Goal: Check status: Check status

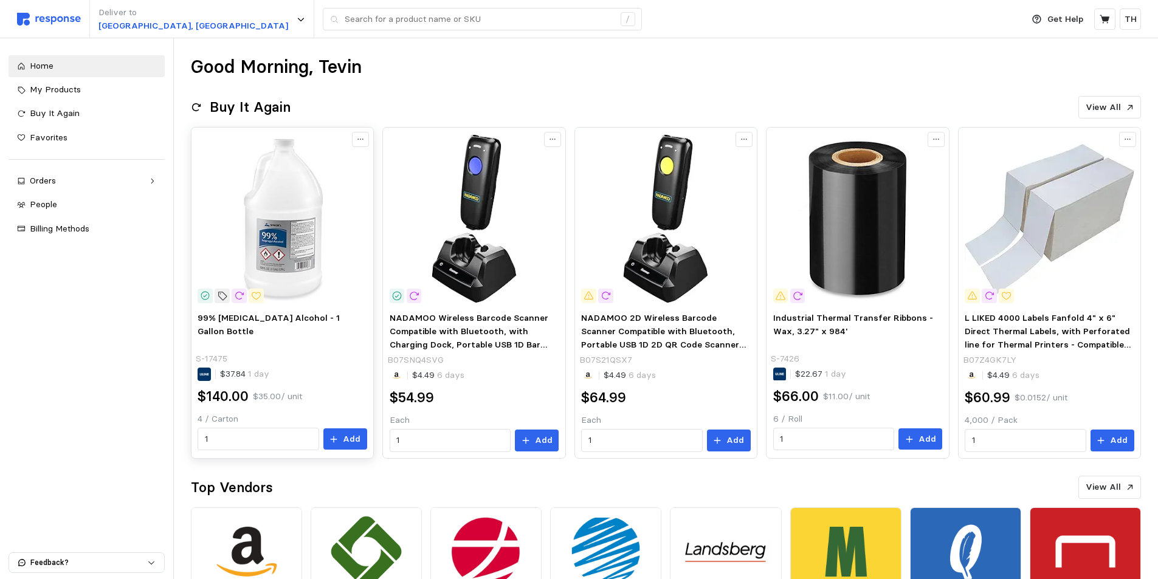
click at [214, 353] on p "S-17475" at bounding box center [212, 359] width 32 height 13
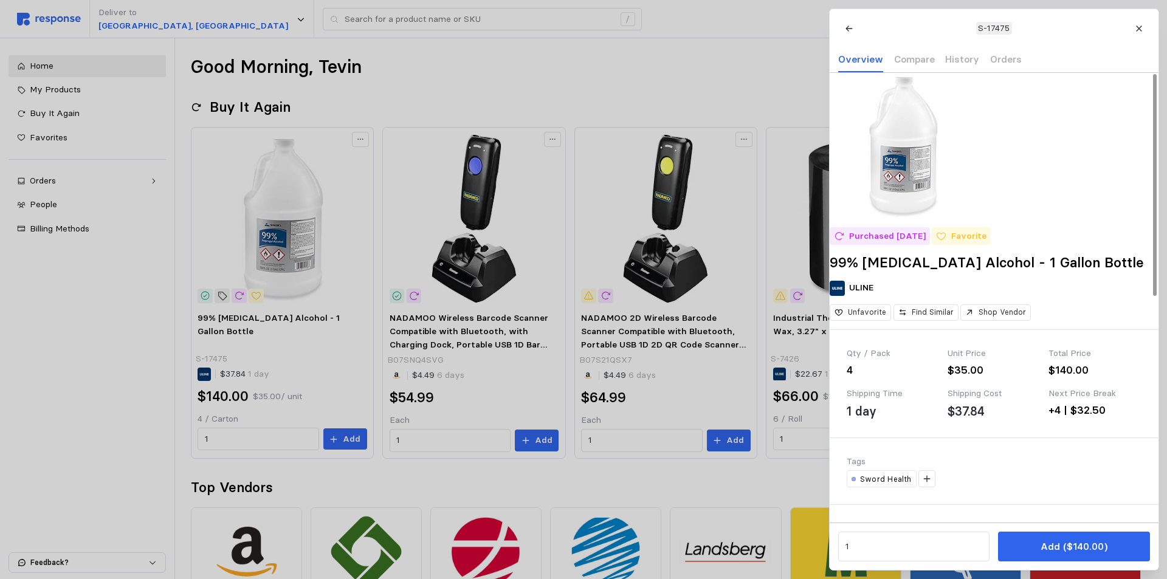
click at [1003, 28] on p "S-17475" at bounding box center [994, 28] width 32 height 13
drag, startPoint x: 998, startPoint y: 29, endPoint x: 930, endPoint y: 1, distance: 73.8
click at [923, 4] on div at bounding box center [583, 289] width 1167 height 579
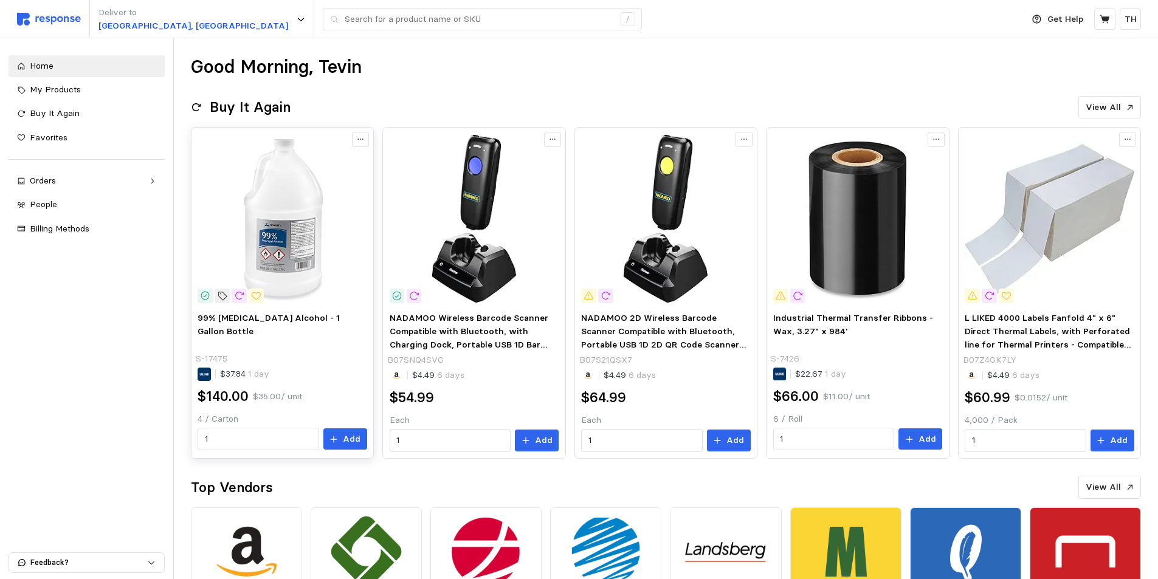
click at [325, 269] on img at bounding box center [282, 218] width 169 height 169
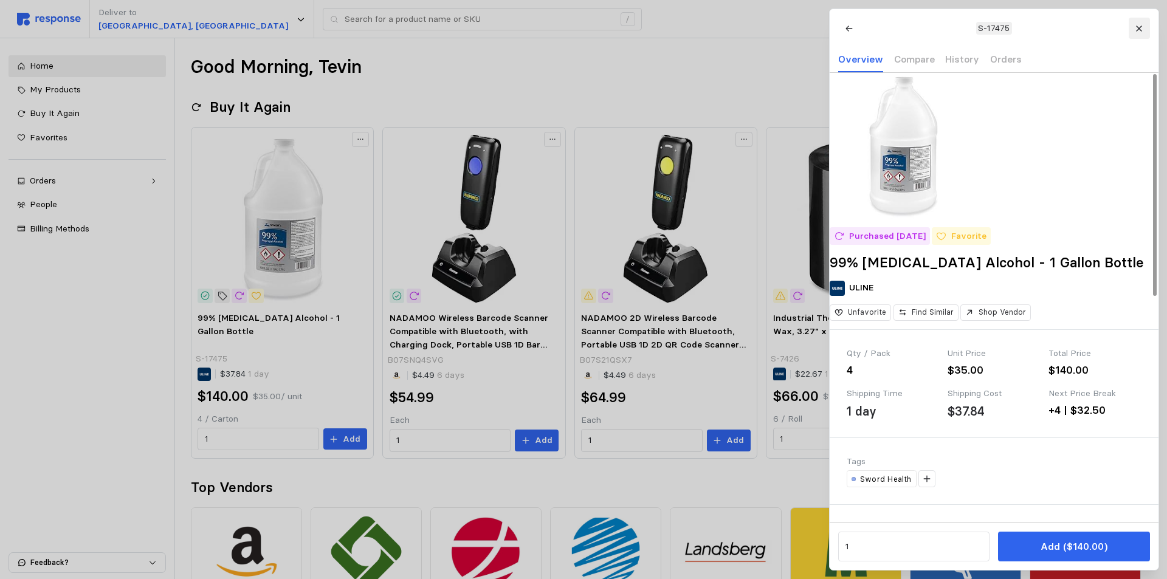
click at [1141, 27] on icon at bounding box center [1138, 28] width 5 height 5
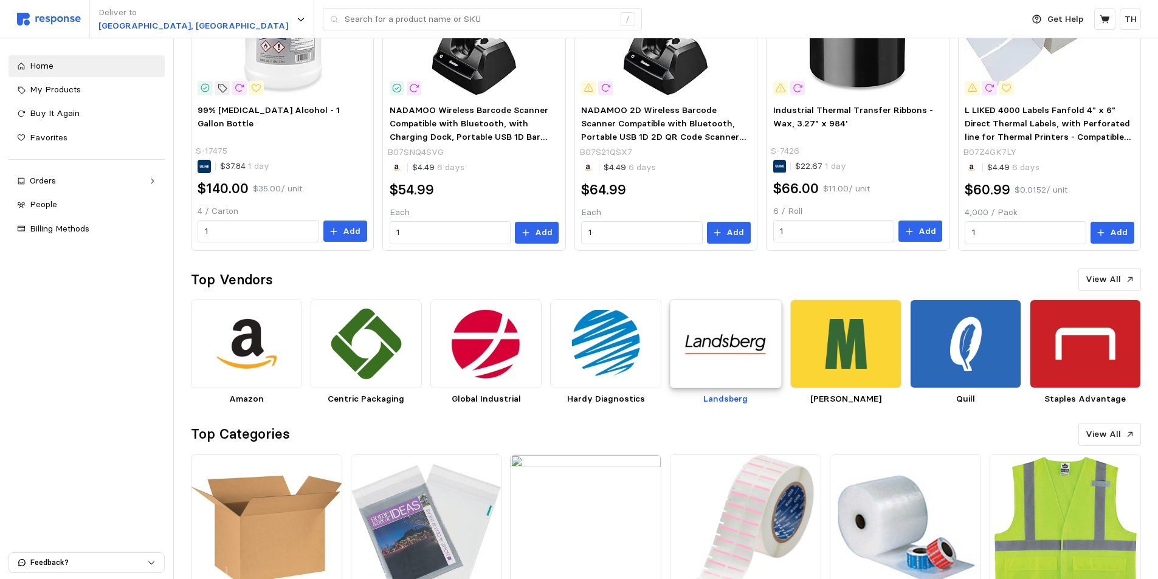
scroll to position [26, 0]
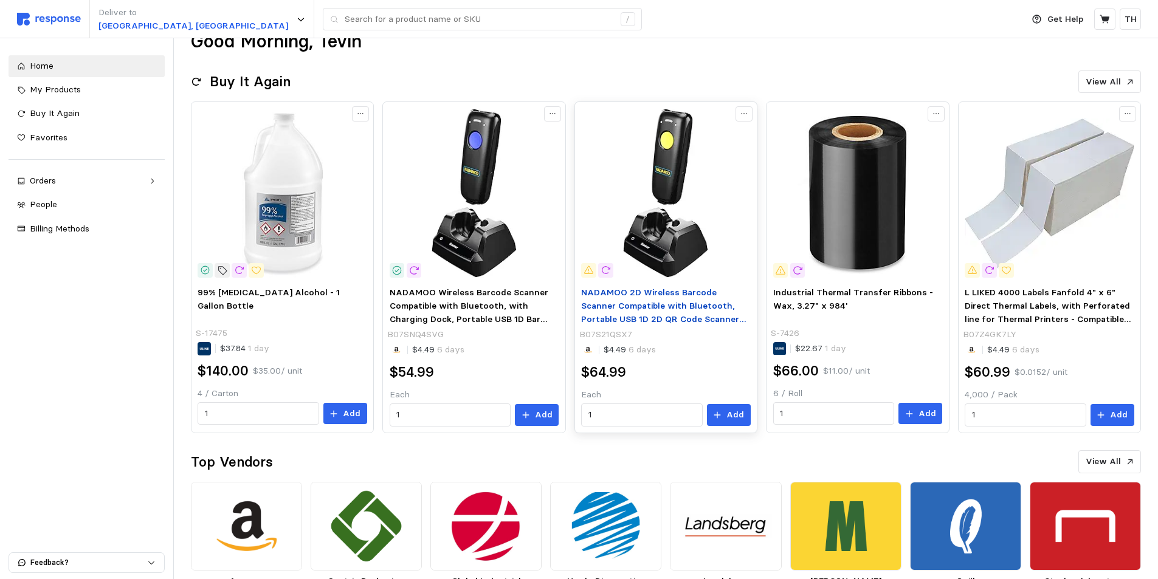
click at [654, 305] on span "NADAMOO 2D Wireless Barcode Scanner Compatible with Bluetooth, Portable USB 1D …" at bounding box center [663, 325] width 165 height 77
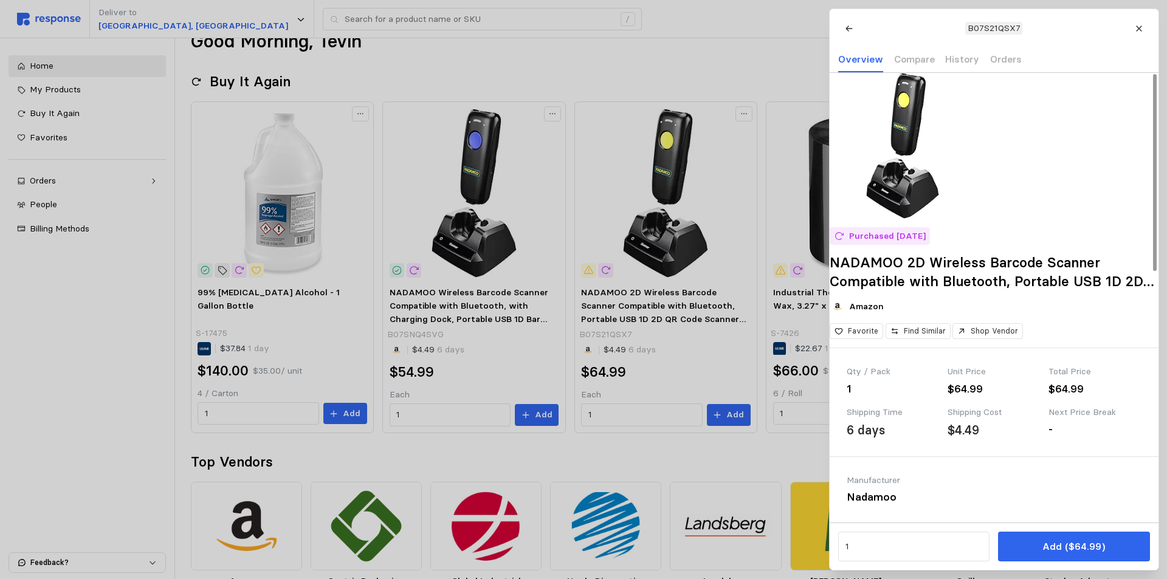
click at [998, 22] on p "B07S21QSX7" at bounding box center [993, 28] width 53 height 13
click at [421, 59] on div at bounding box center [583, 289] width 1167 height 579
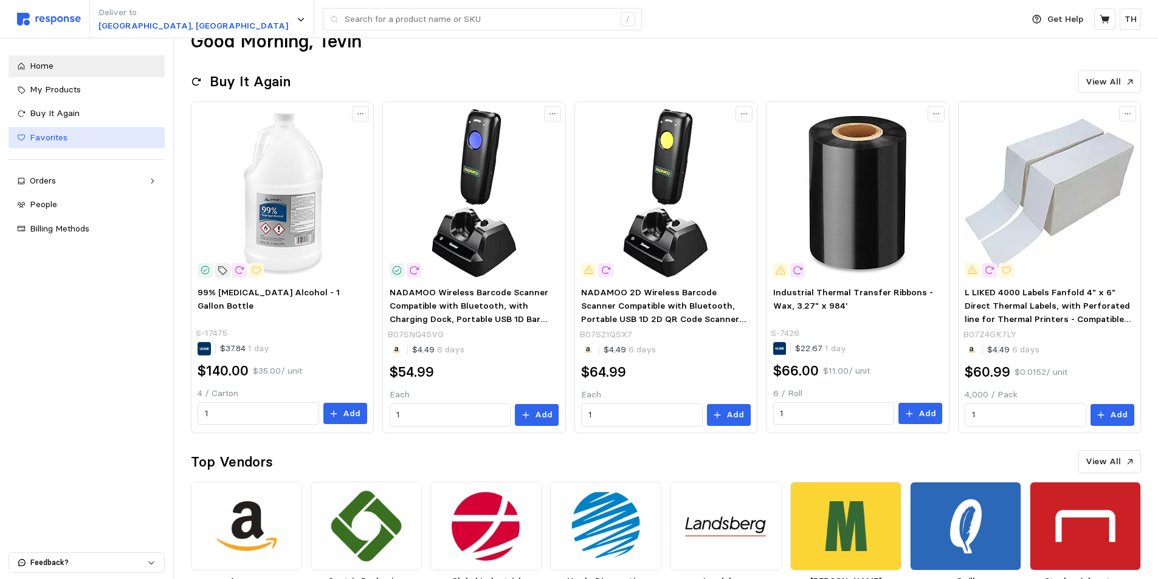
click at [57, 137] on span "Favorites" at bounding box center [49, 137] width 38 height 11
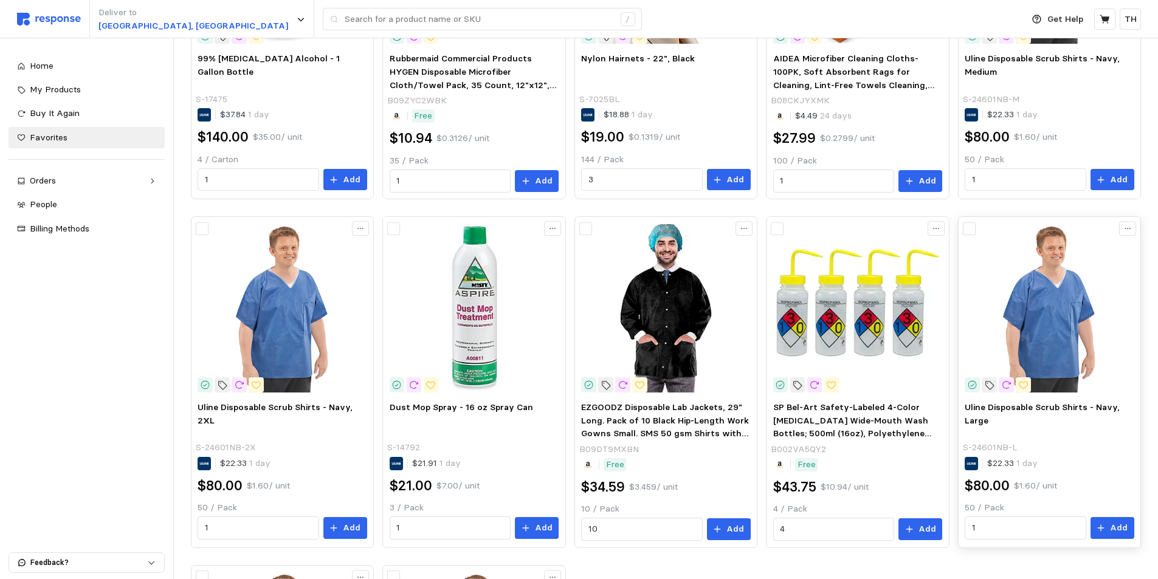
scroll to position [330, 0]
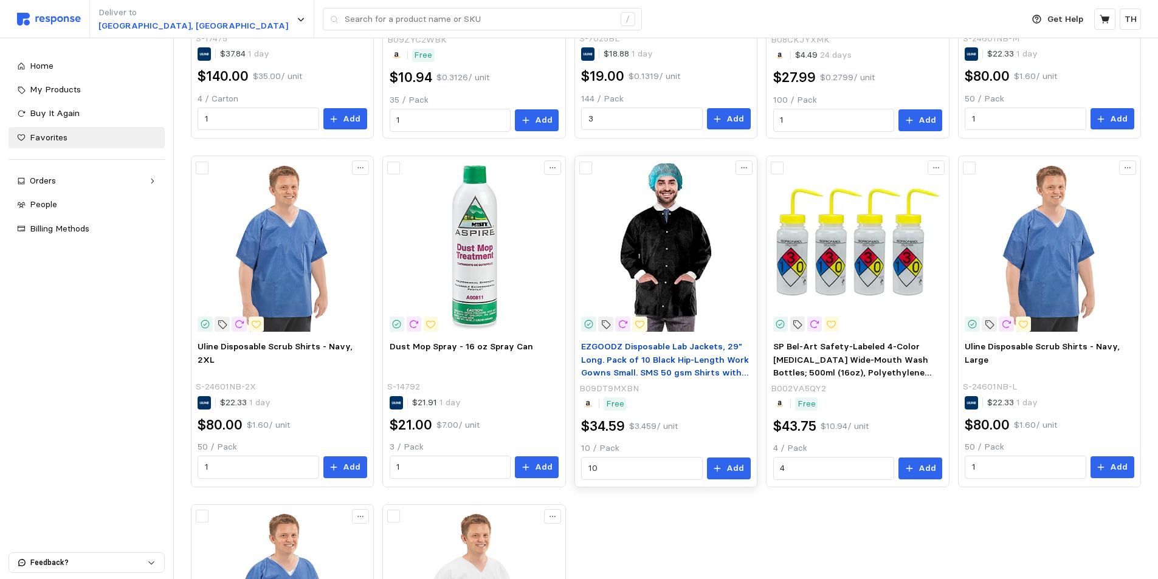
click at [674, 364] on span "EZGOODZ Disposable Lab Jackets, 29" Long. Pack of 10 Black Hip-Length Work Gown…" at bounding box center [665, 379] width 168 height 77
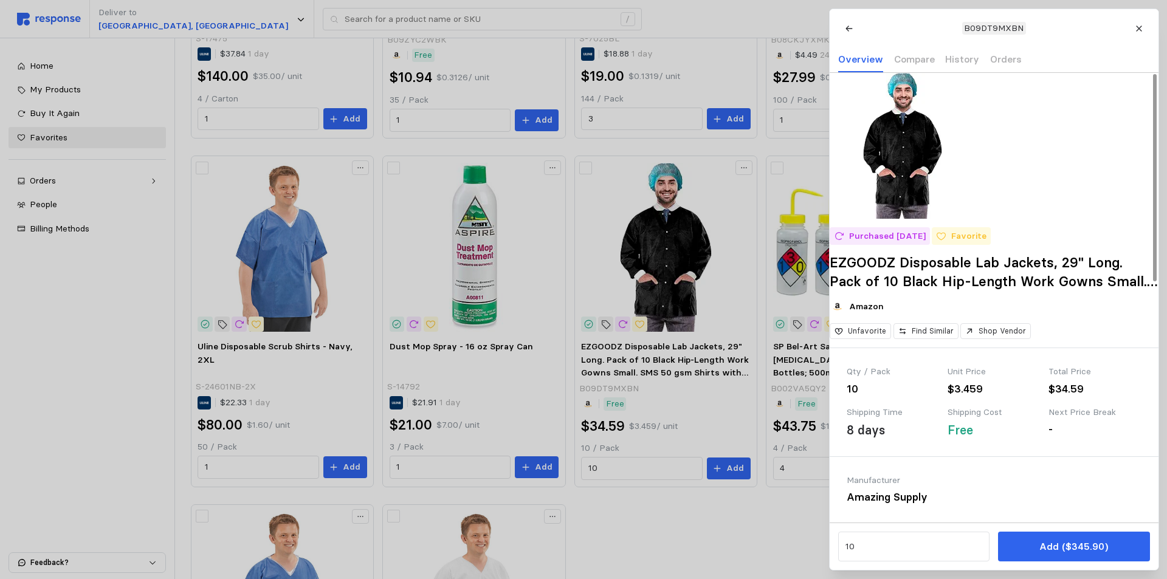
click at [995, 27] on p "B09DT9MXBN" at bounding box center [994, 28] width 60 height 13
click at [764, 144] on div at bounding box center [583, 289] width 1167 height 579
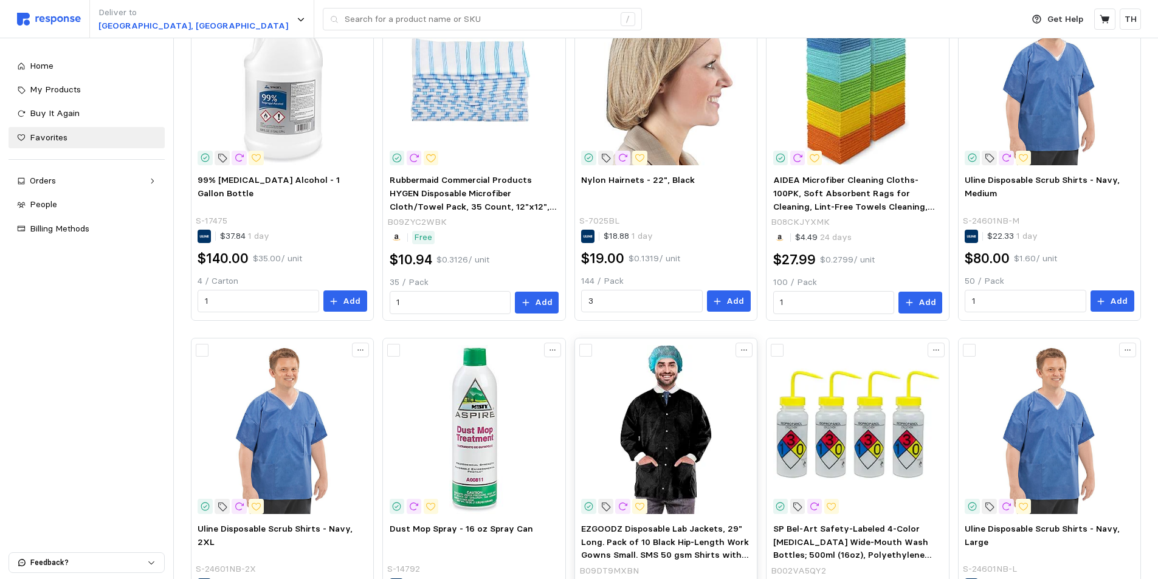
scroll to position [86, 0]
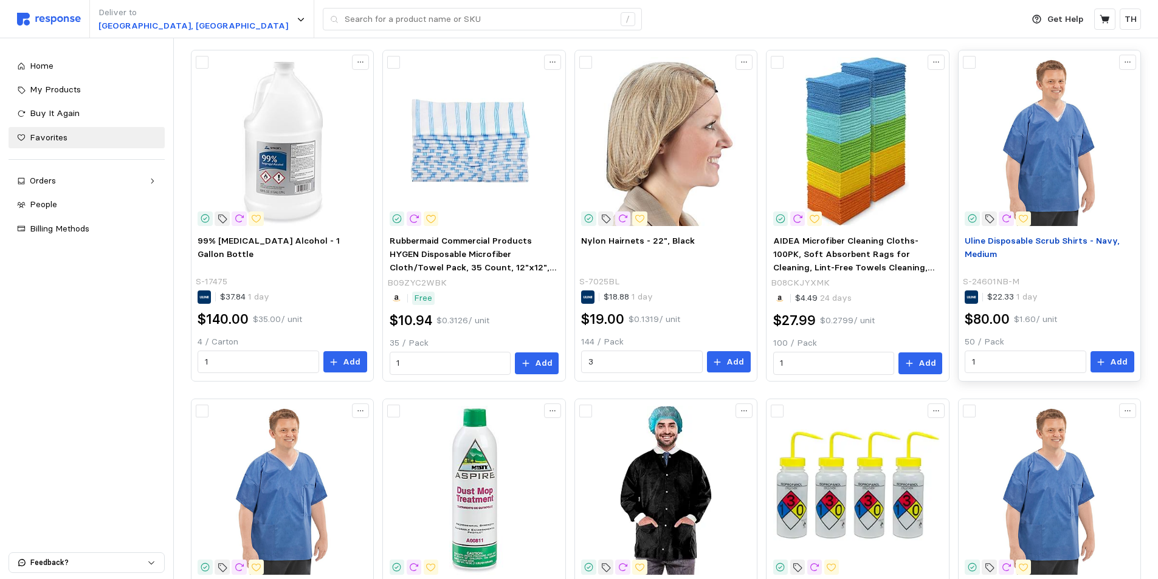
click at [1057, 243] on span "Uline Disposable Scrub Shirts - Navy, Medium" at bounding box center [1042, 247] width 155 height 24
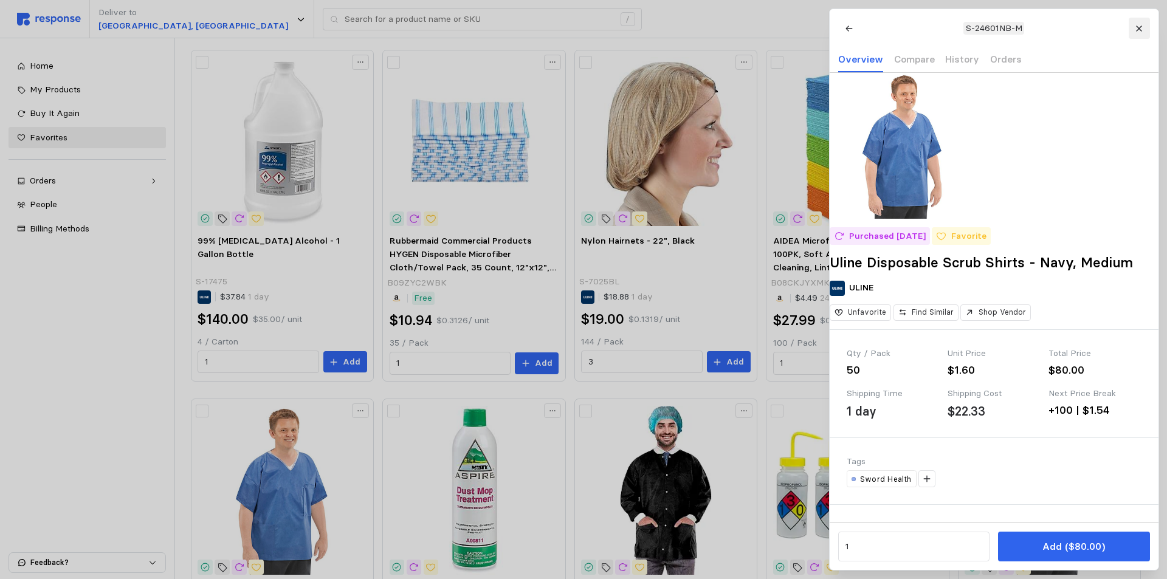
click at [1139, 25] on icon at bounding box center [1139, 28] width 9 height 9
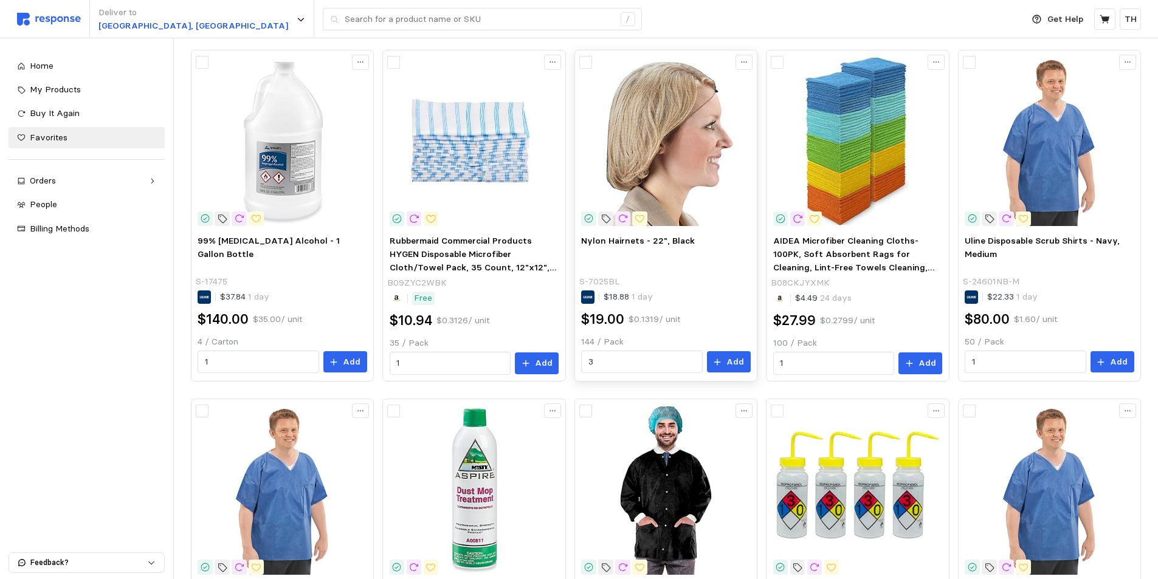
click at [660, 145] on img at bounding box center [665, 141] width 169 height 169
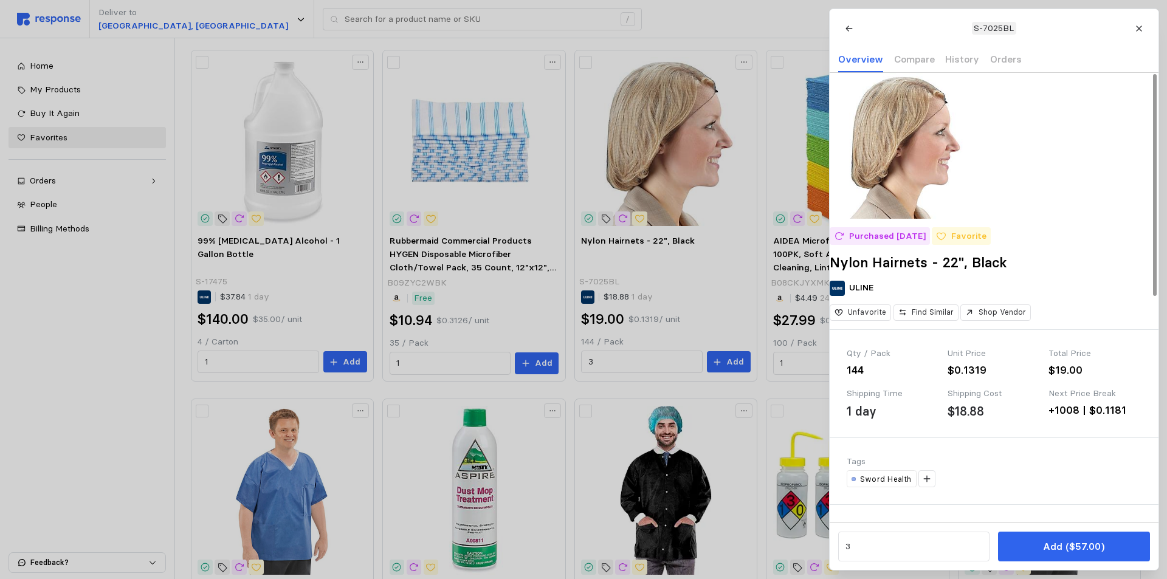
click at [995, 28] on p "S-7025BL" at bounding box center [994, 28] width 40 height 13
click at [1143, 29] on icon at bounding box center [1139, 28] width 9 height 9
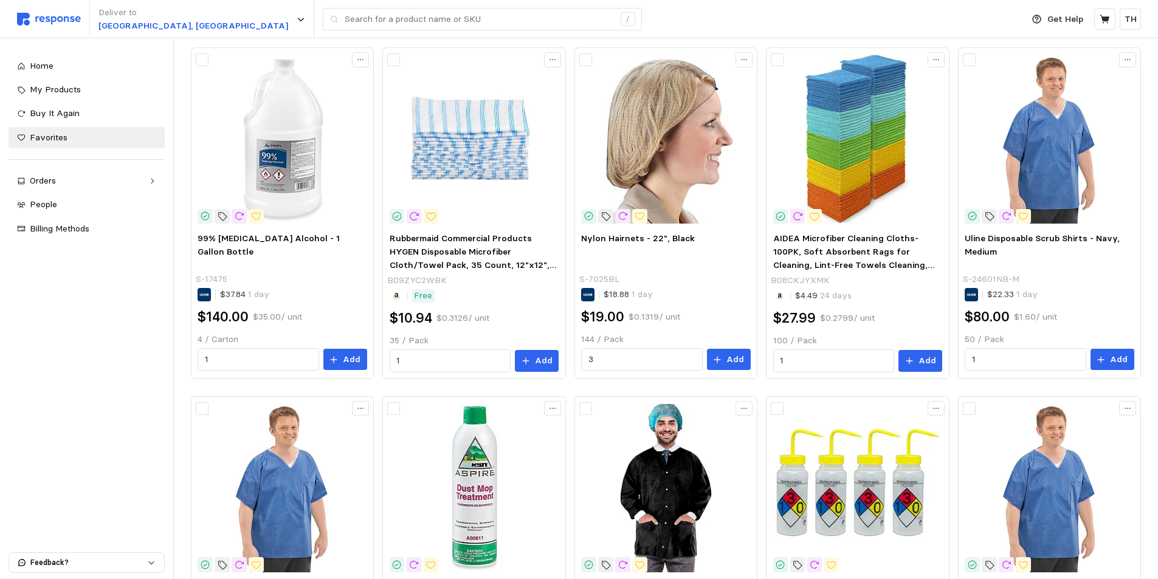
scroll to position [0, 0]
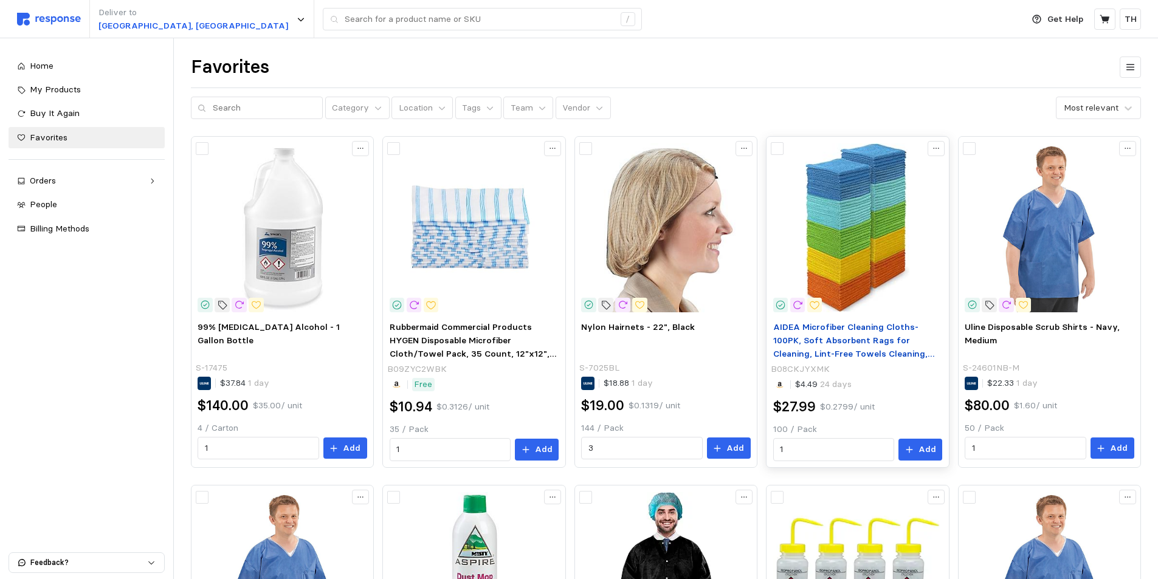
click at [841, 333] on p "AIDEA Microfiber Cleaning Cloths-100PK, Soft Absorbent Rags for Cleaning, Lint-…" at bounding box center [857, 341] width 169 height 40
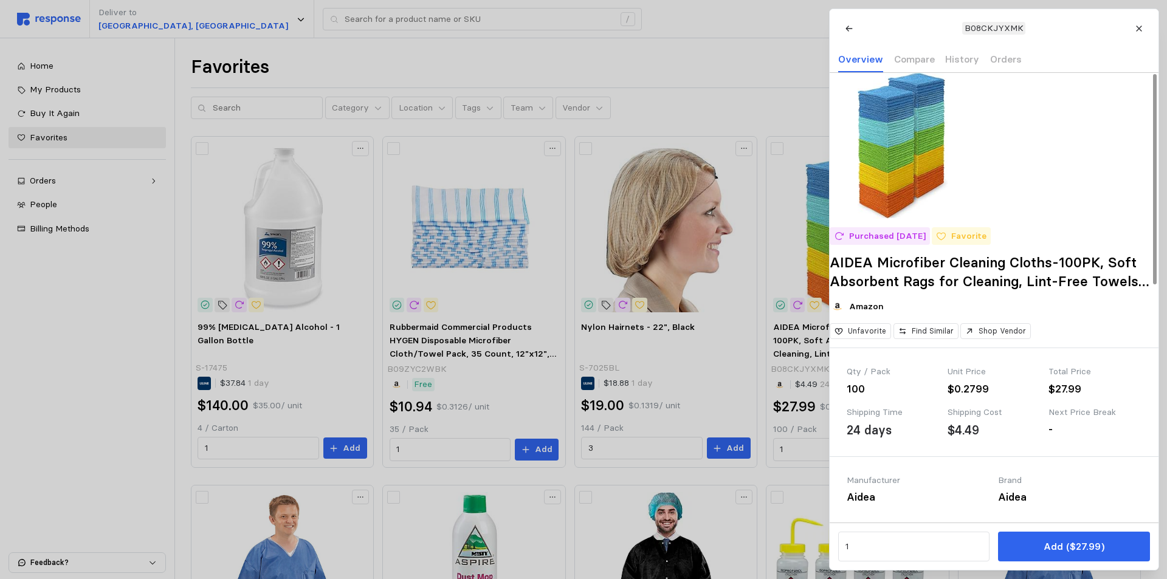
click at [418, 249] on div at bounding box center [583, 289] width 1167 height 579
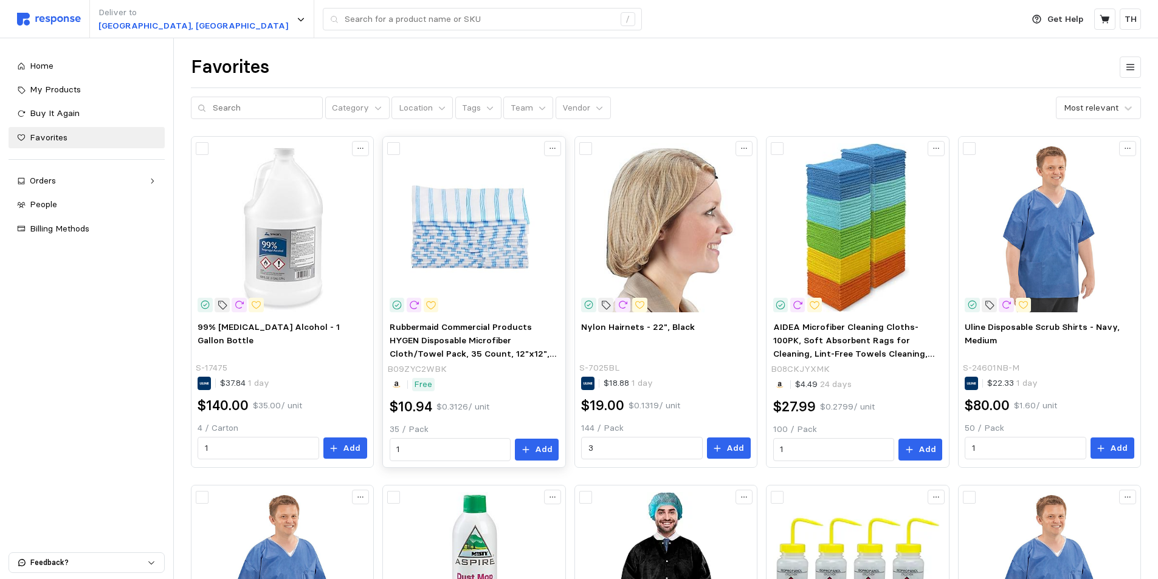
click at [451, 227] on img at bounding box center [474, 227] width 169 height 169
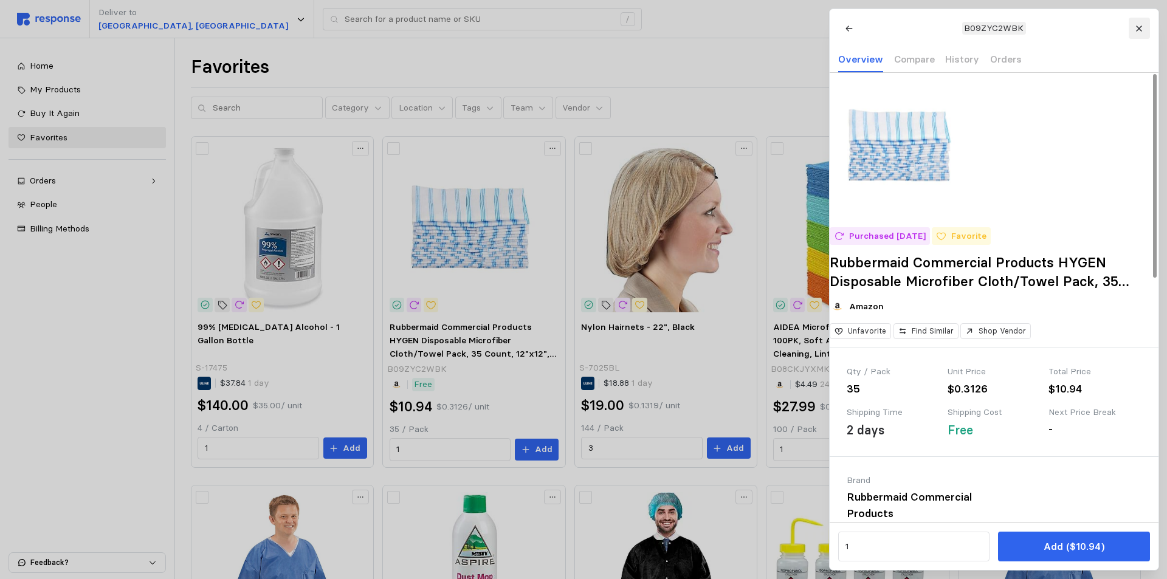
click at [1140, 27] on icon at bounding box center [1138, 28] width 5 height 5
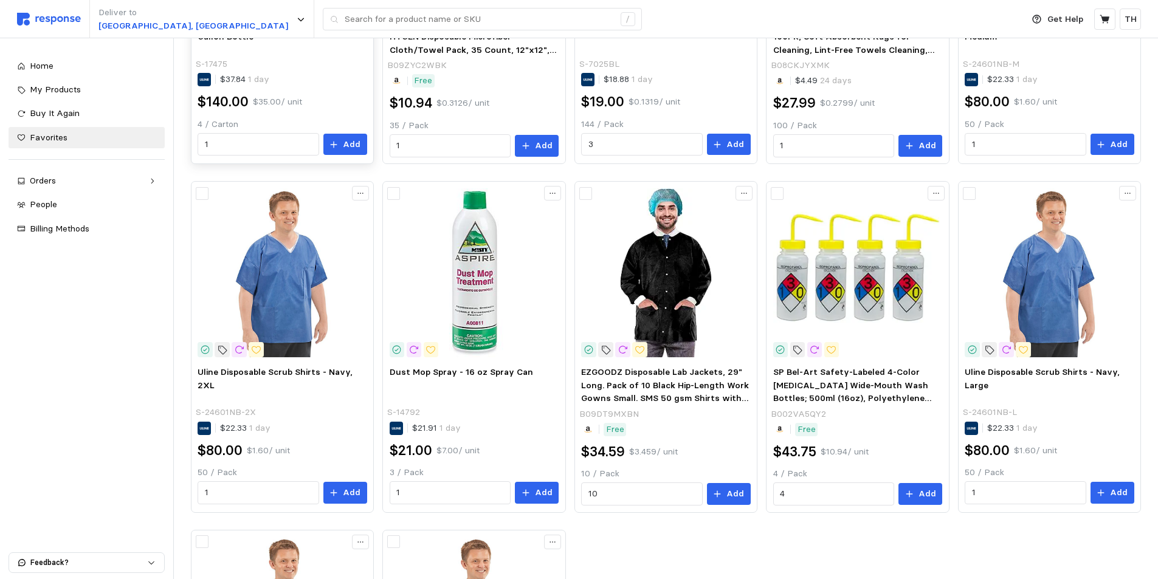
scroll to position [61, 0]
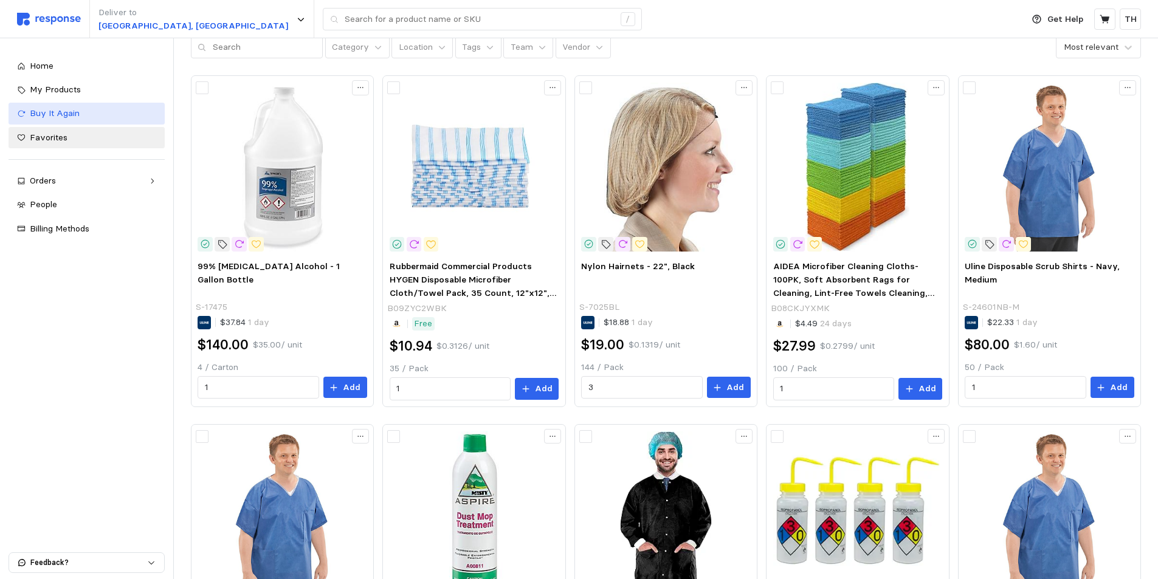
click at [86, 116] on div "Buy It Again" at bounding box center [93, 113] width 126 height 13
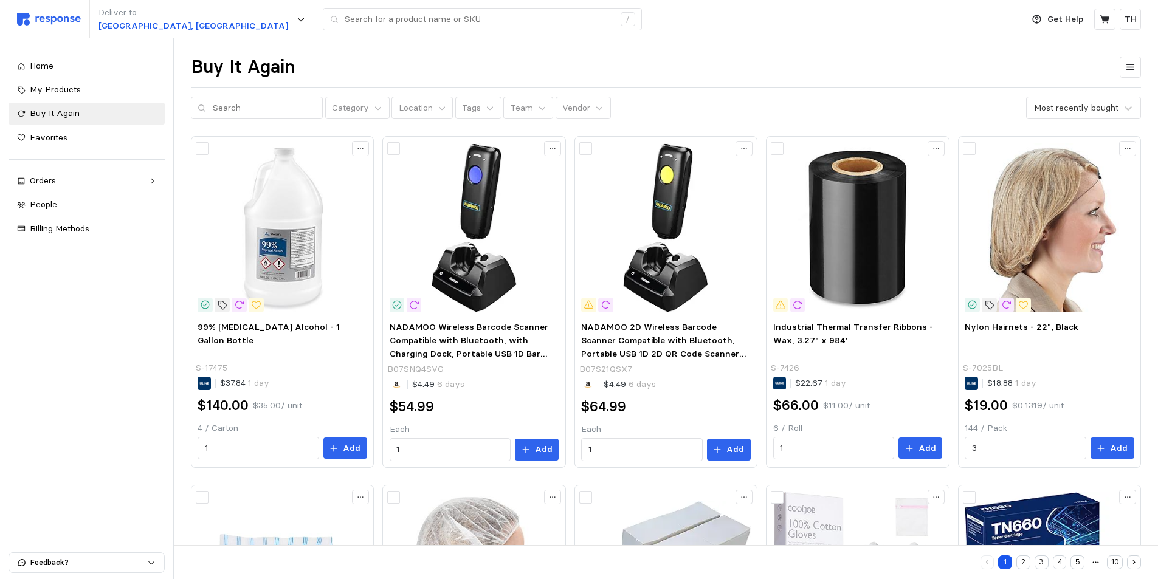
click at [510, 56] on div "Buy It Again" at bounding box center [666, 67] width 950 height 24
click at [744, 66] on div "Buy It Again" at bounding box center [666, 67] width 950 height 24
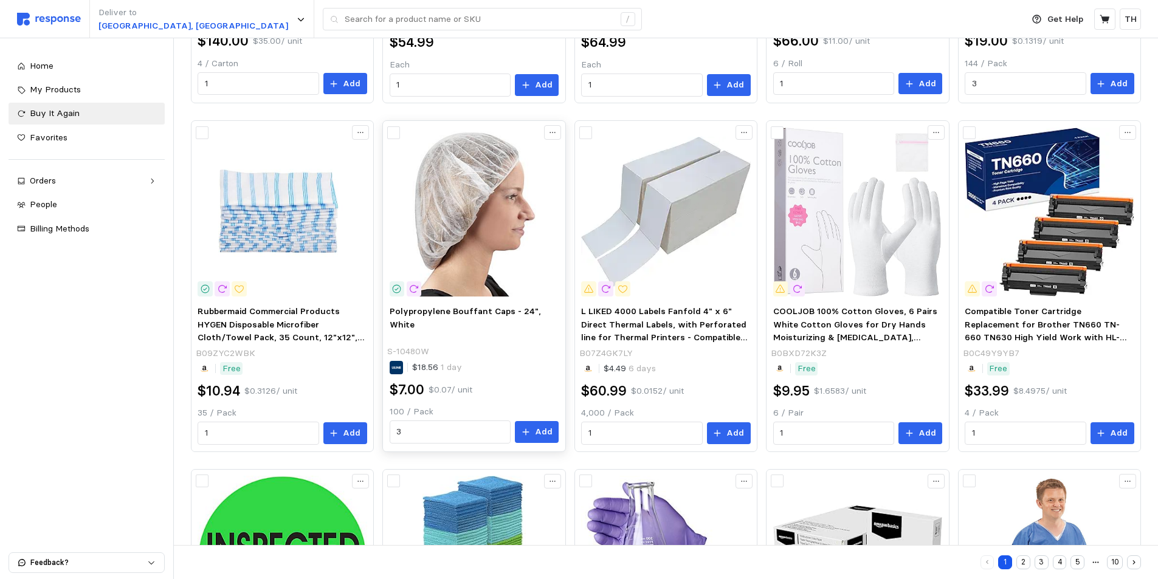
scroll to position [637, 0]
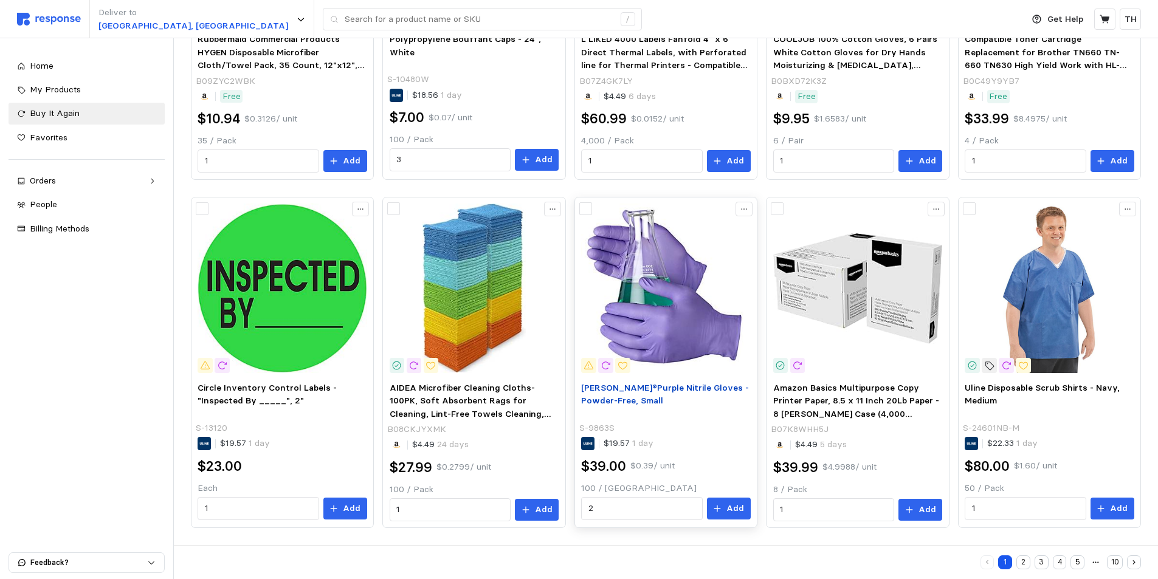
click at [660, 392] on span "[PERSON_NAME]®Purple Nitrile Gloves - Powder-Free, Small" at bounding box center [665, 394] width 168 height 24
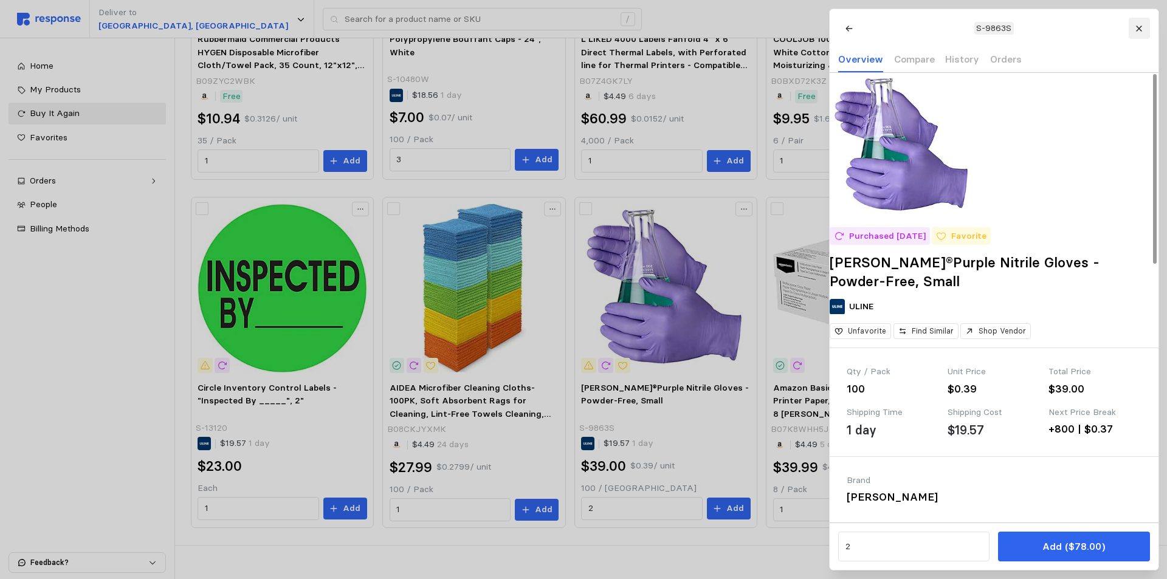
click at [1144, 30] on button at bounding box center [1138, 28] width 21 height 21
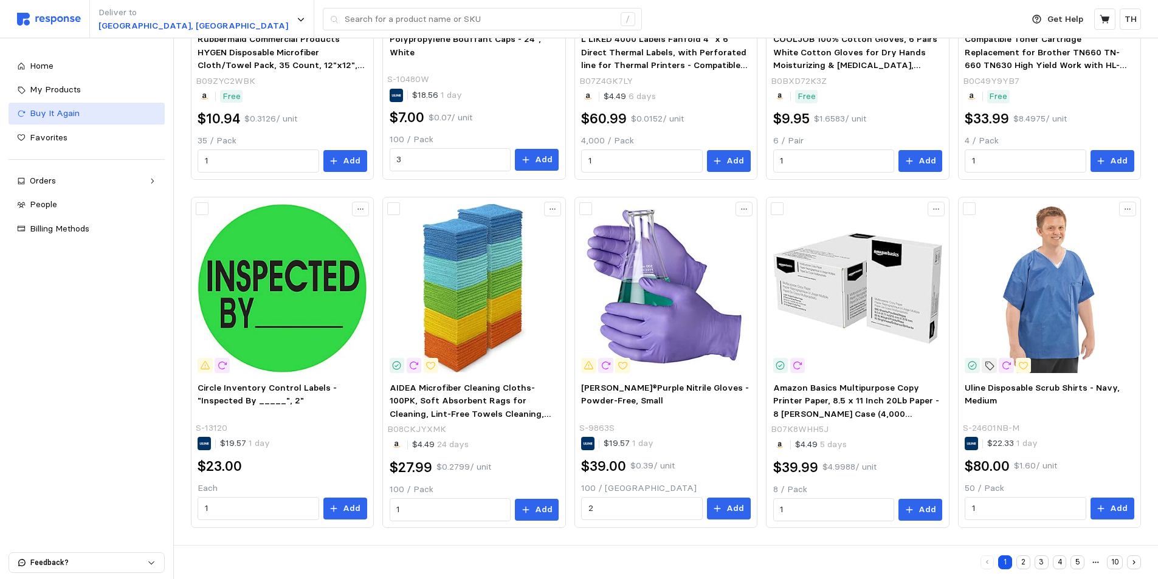
click at [86, 115] on div "Buy It Again" at bounding box center [93, 113] width 126 height 13
click at [1023, 562] on button "2" at bounding box center [1024, 563] width 14 height 14
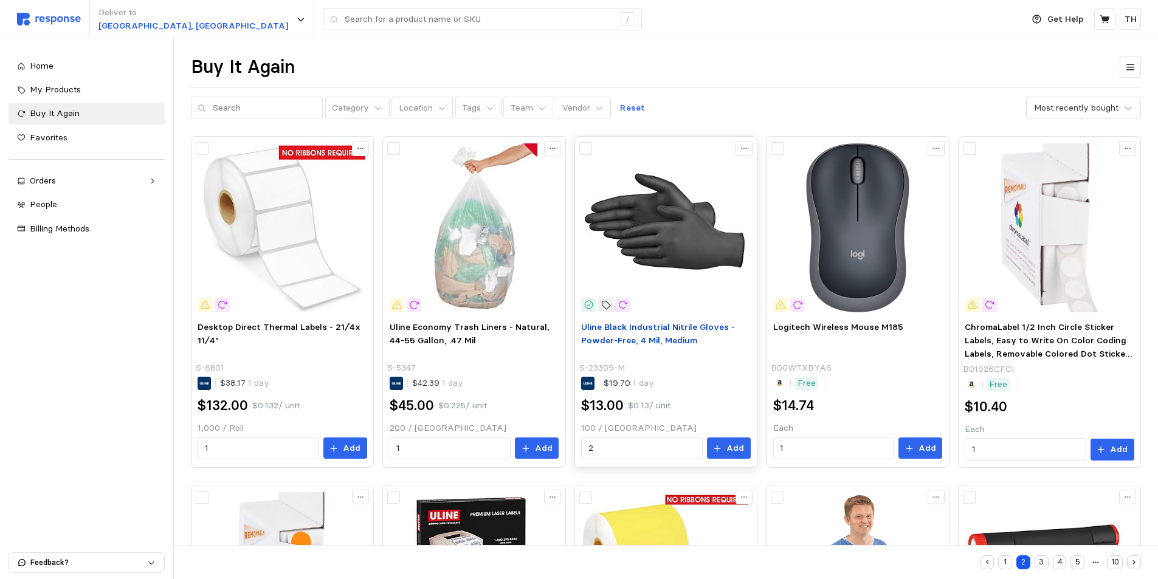
click at [698, 325] on span "Uline Black Industrial Nitrile Gloves - Powder-Free, 4 Mil, Medium" at bounding box center [658, 334] width 154 height 24
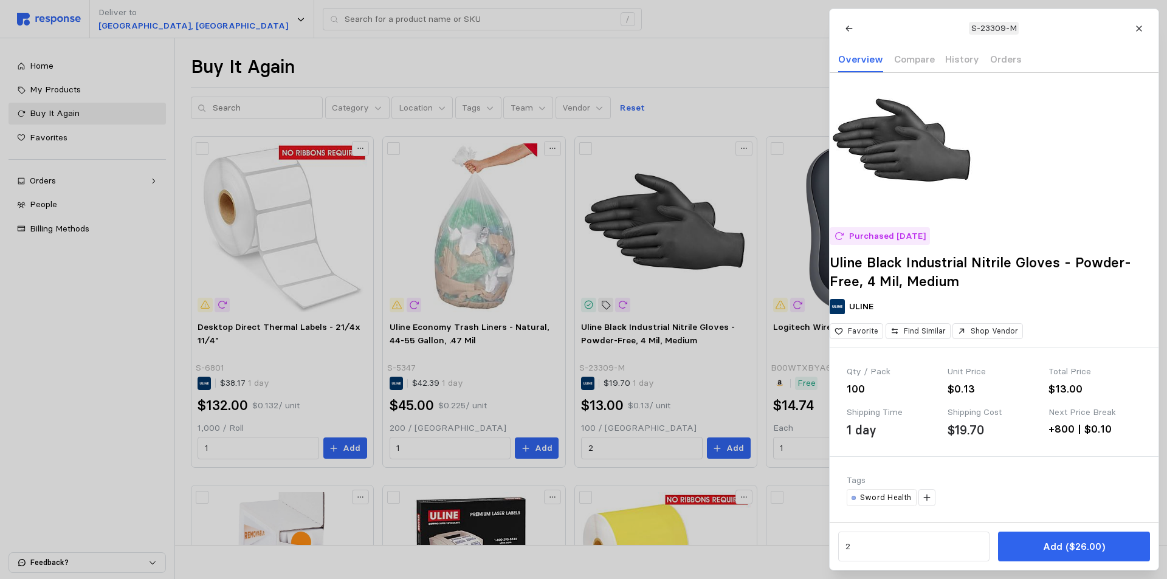
drag, startPoint x: 1142, startPoint y: 32, endPoint x: 1100, endPoint y: 32, distance: 42.0
click at [1141, 32] on icon at bounding box center [1139, 28] width 9 height 9
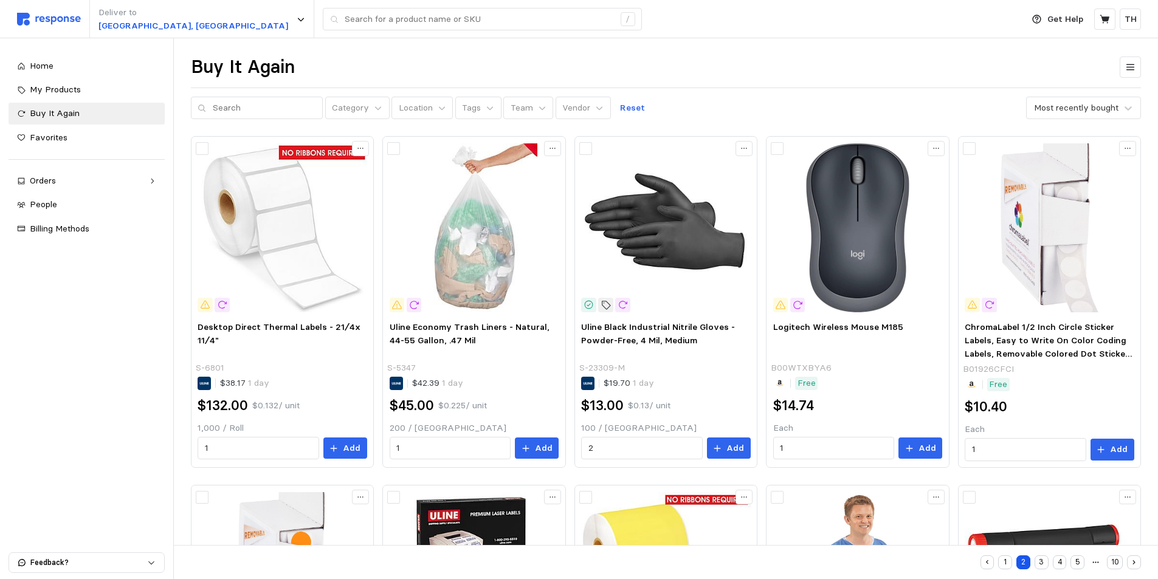
click at [78, 137] on div "Favorites" at bounding box center [93, 137] width 126 height 13
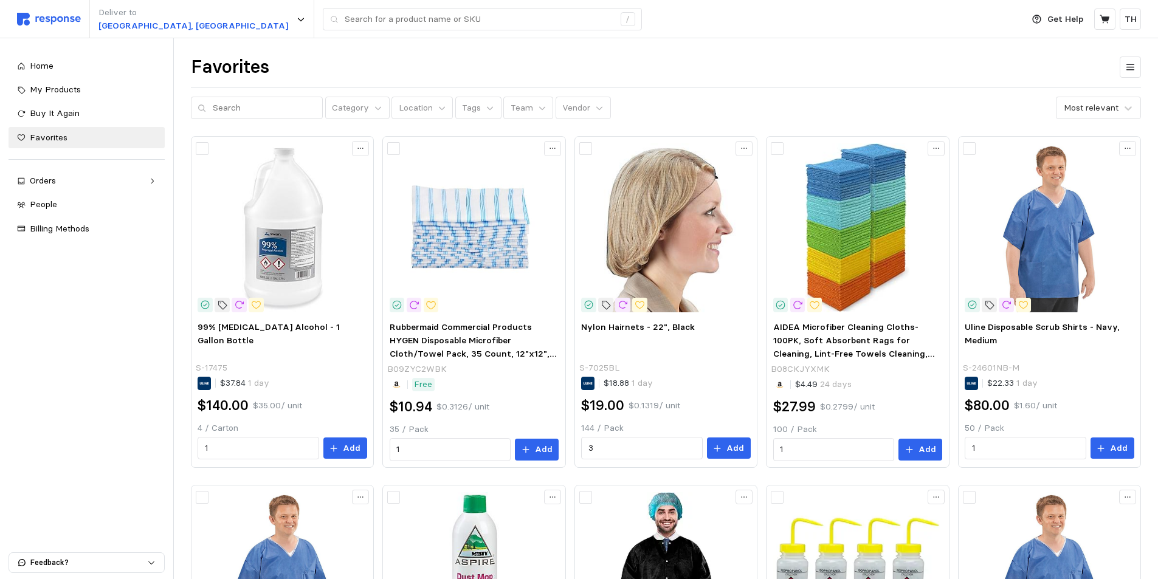
click at [107, 326] on div "Home My Products Buy It Again Favorites Orders Needs Review Processing Complete…" at bounding box center [86, 308] width 173 height 541
click at [575, 59] on div "Favorites" at bounding box center [666, 67] width 950 height 24
click at [56, 185] on div "Orders" at bounding box center [87, 180] width 114 height 13
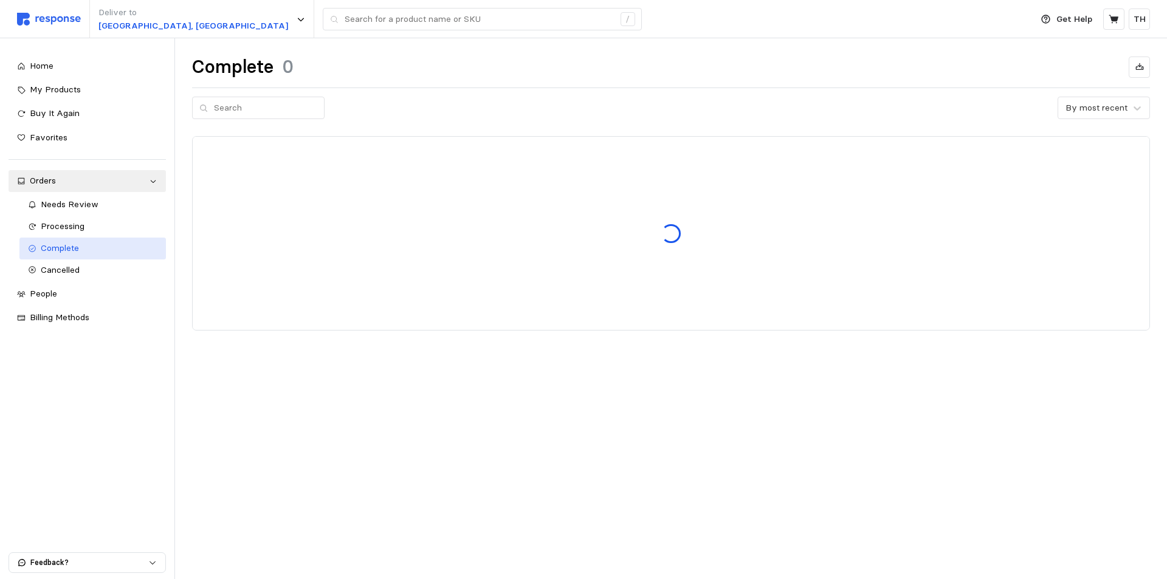
click at [77, 254] on div "Complete" at bounding box center [99, 248] width 117 height 13
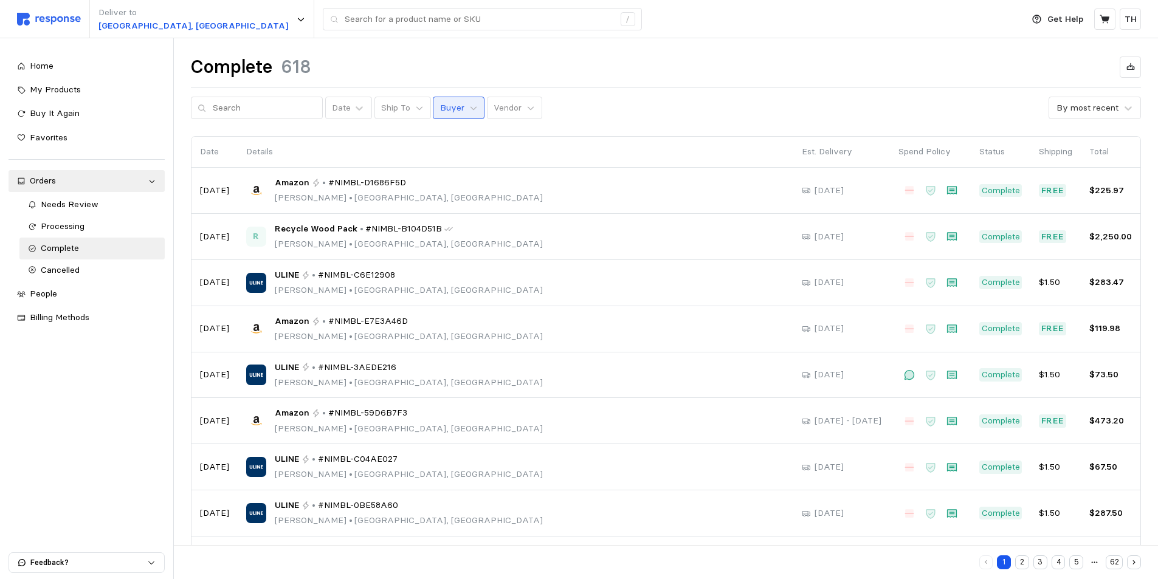
click at [440, 109] on p "Buyer" at bounding box center [452, 108] width 24 height 13
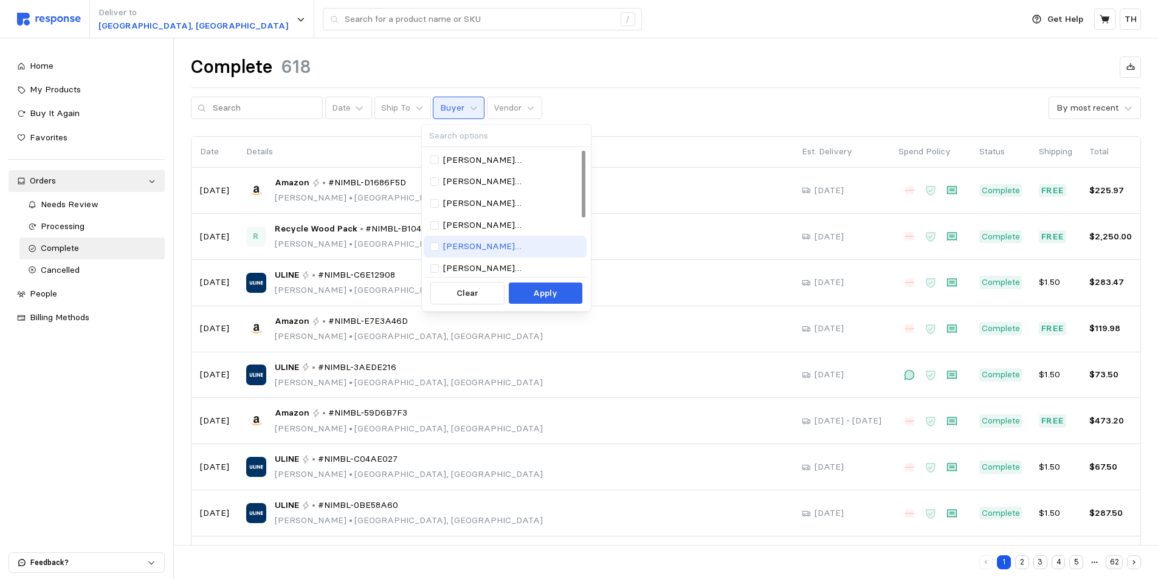
scroll to position [111, 0]
click at [485, 247] on p "[EMAIL_ADDRESS][PERSON_NAME][DOMAIN_NAME]" at bounding box center [511, 244] width 137 height 13
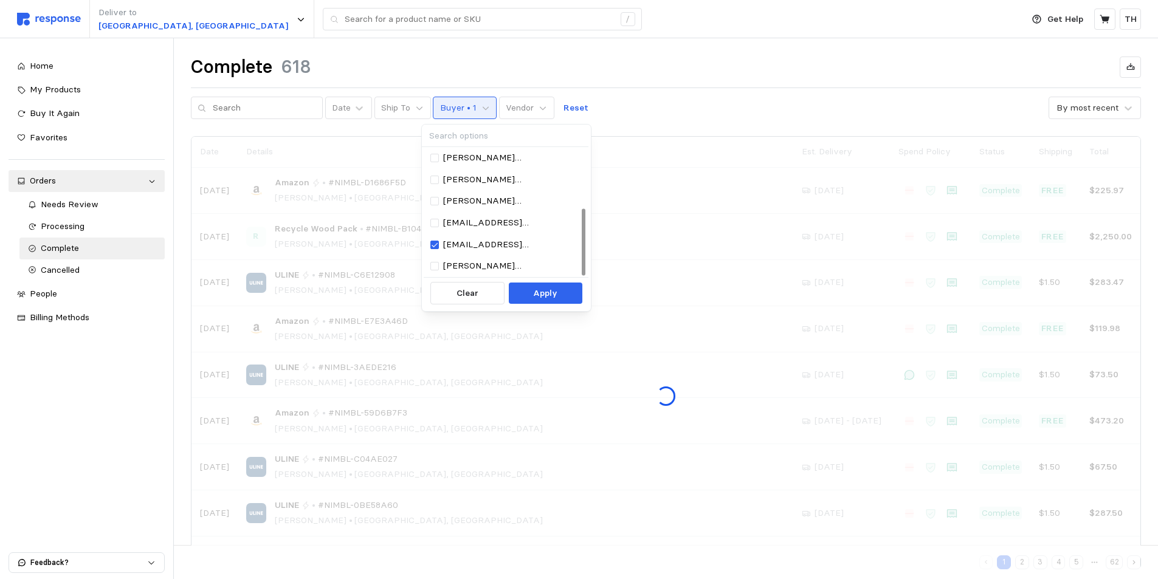
click at [649, 109] on div "Date Ship To Buyer • 1 Vendor Reset By most recent" at bounding box center [666, 108] width 950 height 23
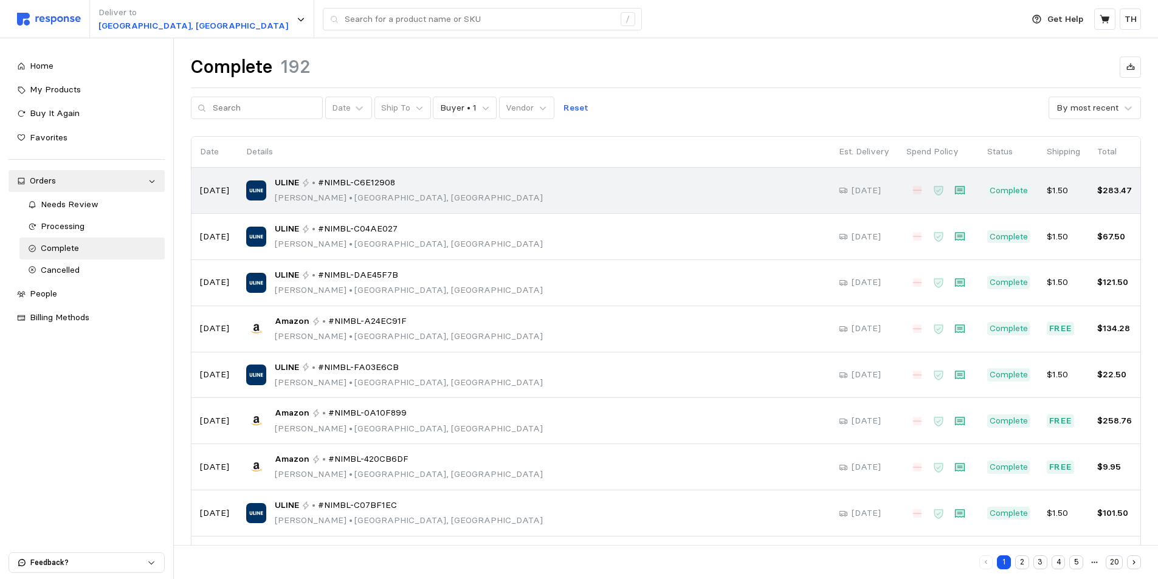
scroll to position [101, 0]
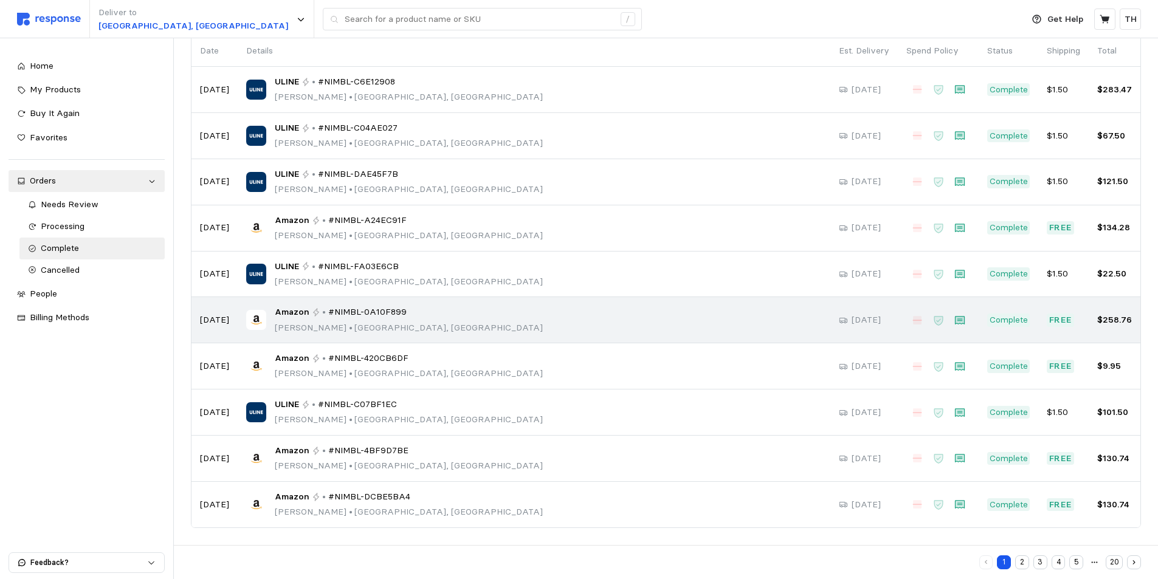
click at [533, 325] on div "Amazon • #NIMBL-0A10F899 [PERSON_NAME] • [GEOGRAPHIC_DATA], [GEOGRAPHIC_DATA]" at bounding box center [534, 320] width 576 height 29
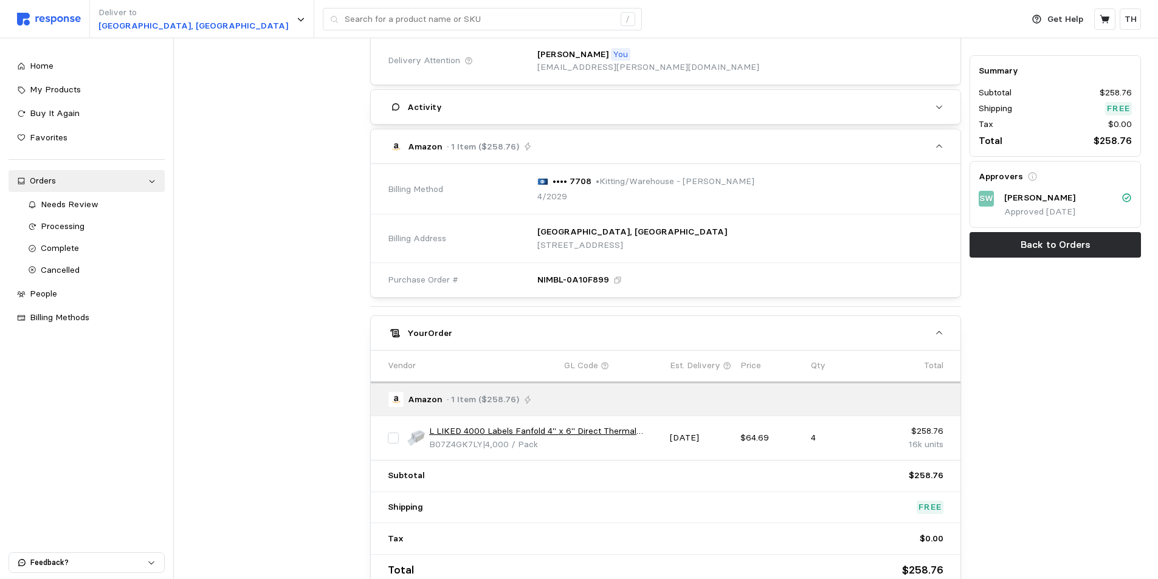
scroll to position [319, 0]
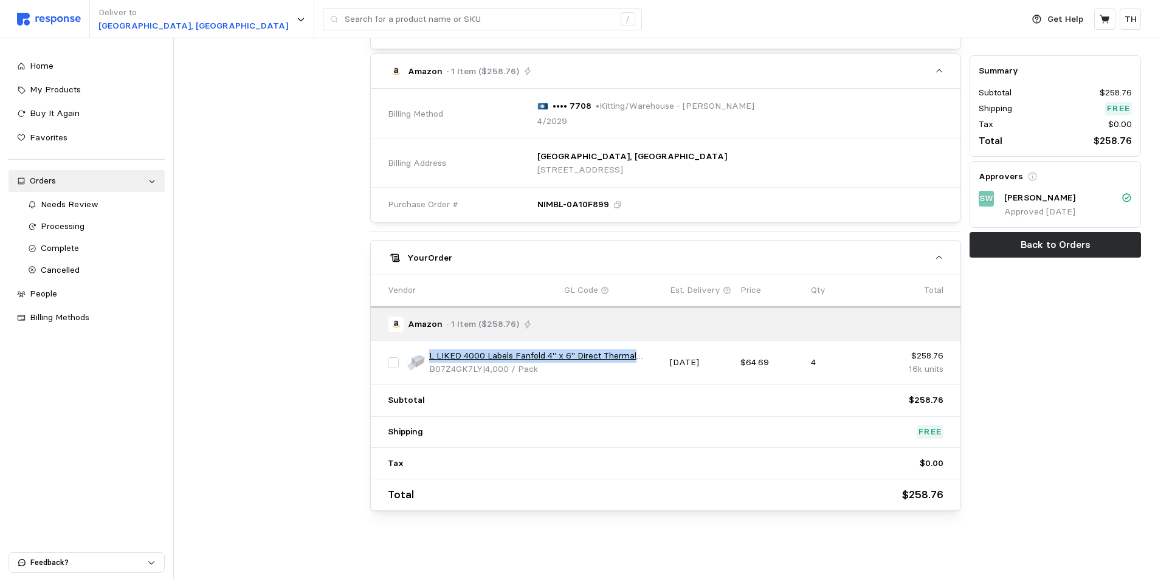
drag, startPoint x: 428, startPoint y: 354, endPoint x: 646, endPoint y: 350, distance: 217.7
click at [646, 350] on div "L LIKED 4000 Labels Fanfold 4" x 6" Direct Thermal Labels, with Perforated line…" at bounding box center [534, 363] width 254 height 26
copy link "L LIKED 4000 Labels Fanfold 4" x 6" Direct Thermal"
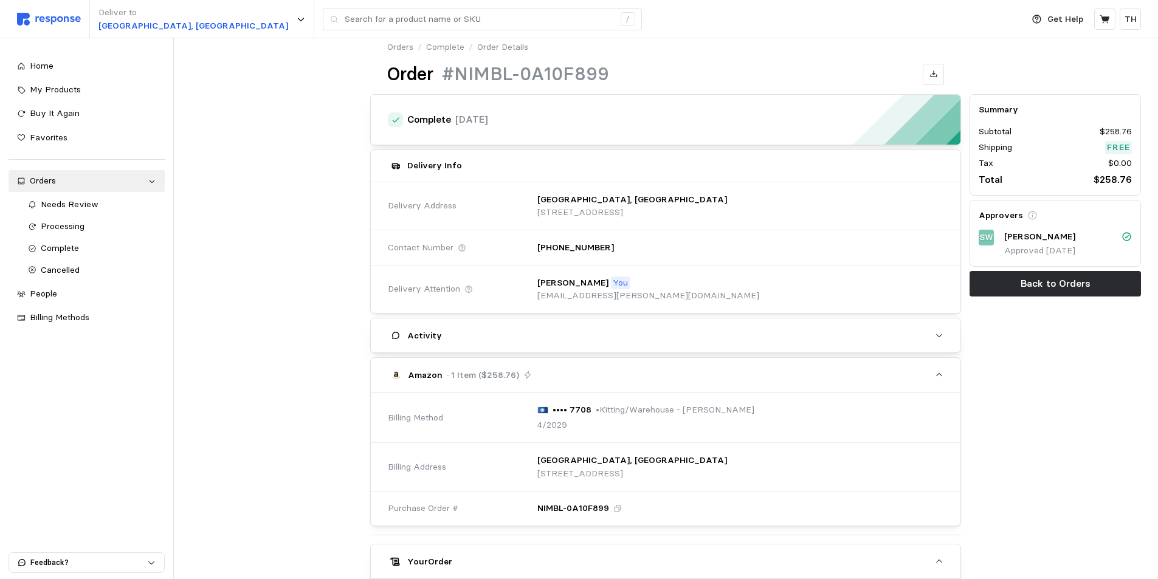
scroll to position [0, 0]
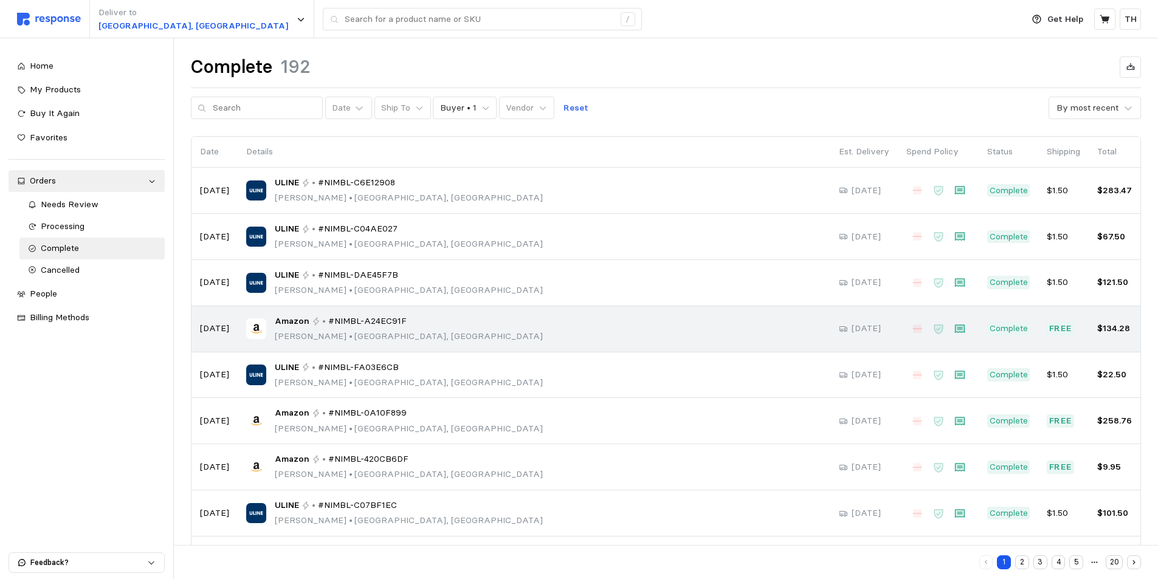
scroll to position [101, 0]
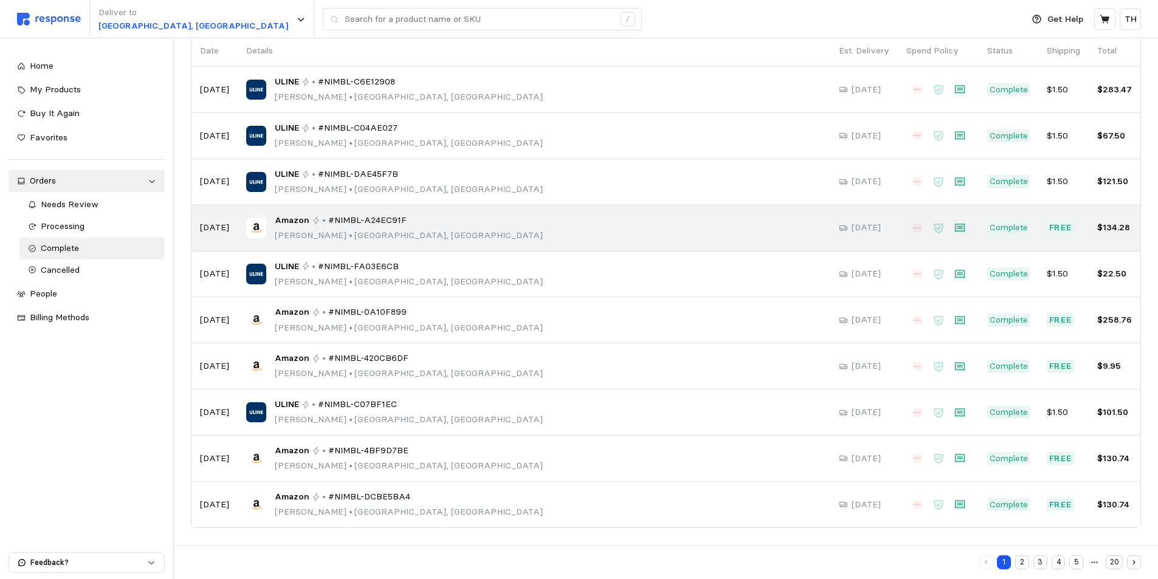
click at [423, 223] on div "Amazon • #NIMBL-A24EC91F [PERSON_NAME] • [GEOGRAPHIC_DATA], [GEOGRAPHIC_DATA]" at bounding box center [534, 228] width 576 height 29
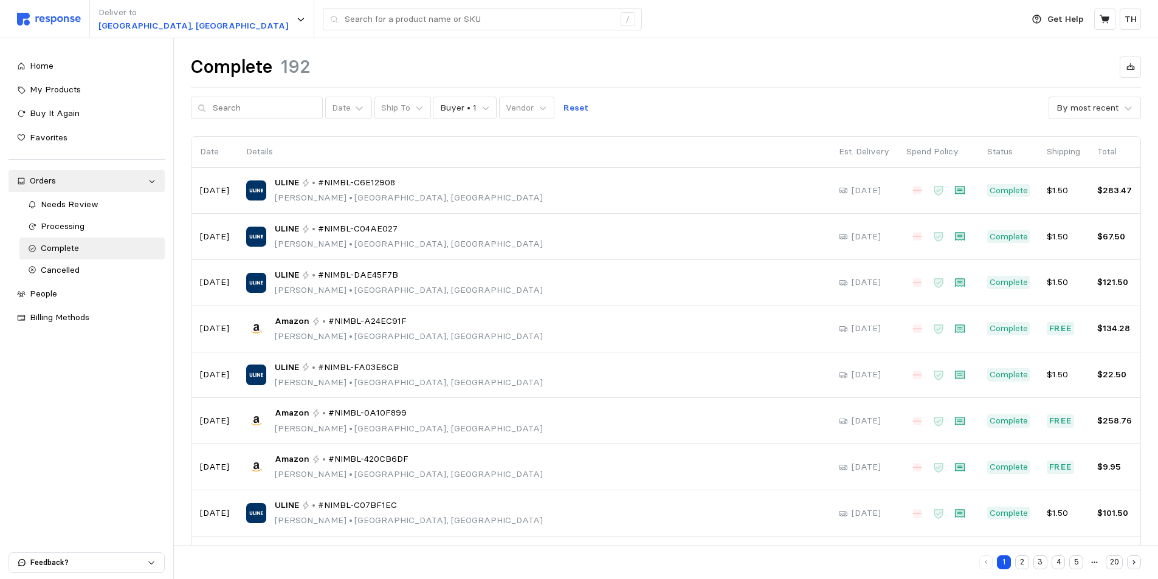
scroll to position [101, 0]
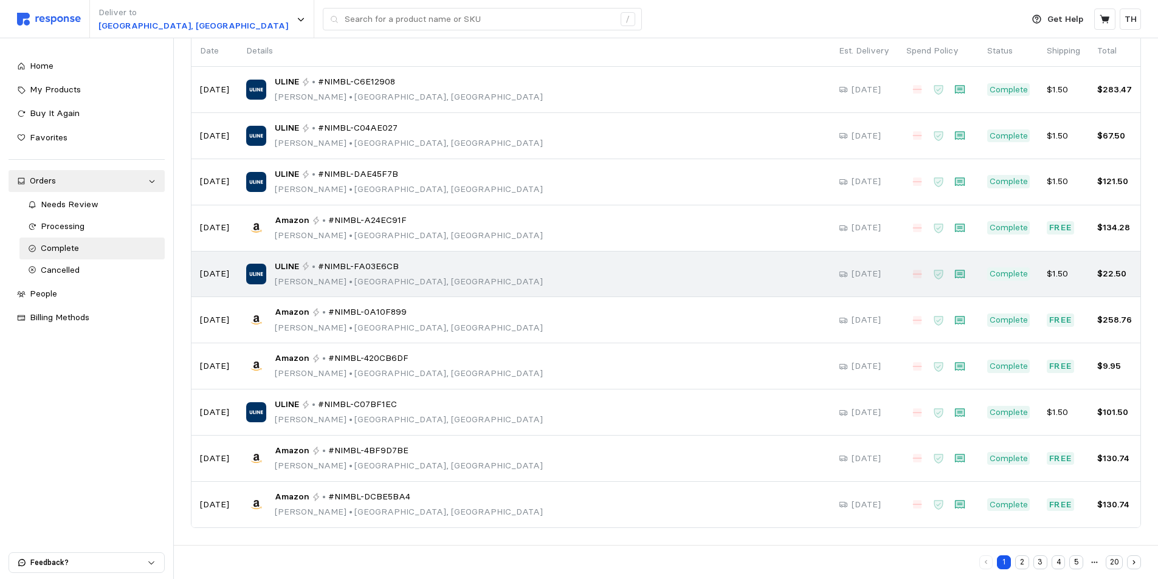
click at [416, 269] on div "ULINE • #NIMBL-FA03E6CB [PERSON_NAME] • [GEOGRAPHIC_DATA], [GEOGRAPHIC_DATA]" at bounding box center [534, 274] width 576 height 29
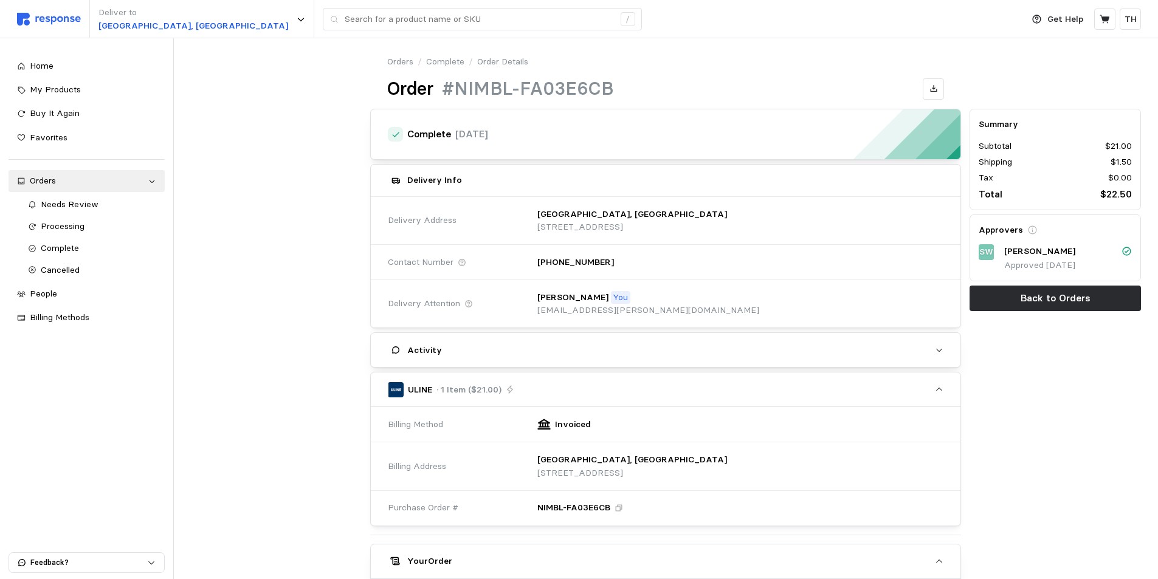
scroll to position [303, 0]
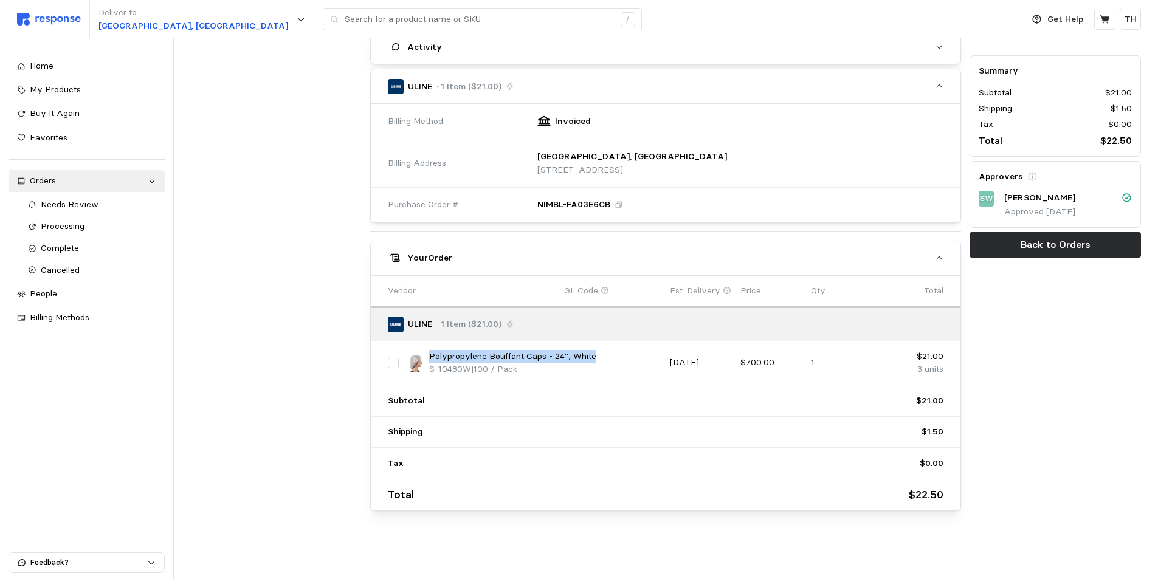
drag, startPoint x: 429, startPoint y: 354, endPoint x: 610, endPoint y: 353, distance: 181.8
click at [610, 353] on div "Polypropylene Bouffant Caps - 24", White S-10480W | 100 / Pack" at bounding box center [534, 363] width 254 height 26
copy link "Polypropylene Bouffant Caps - 24", White"
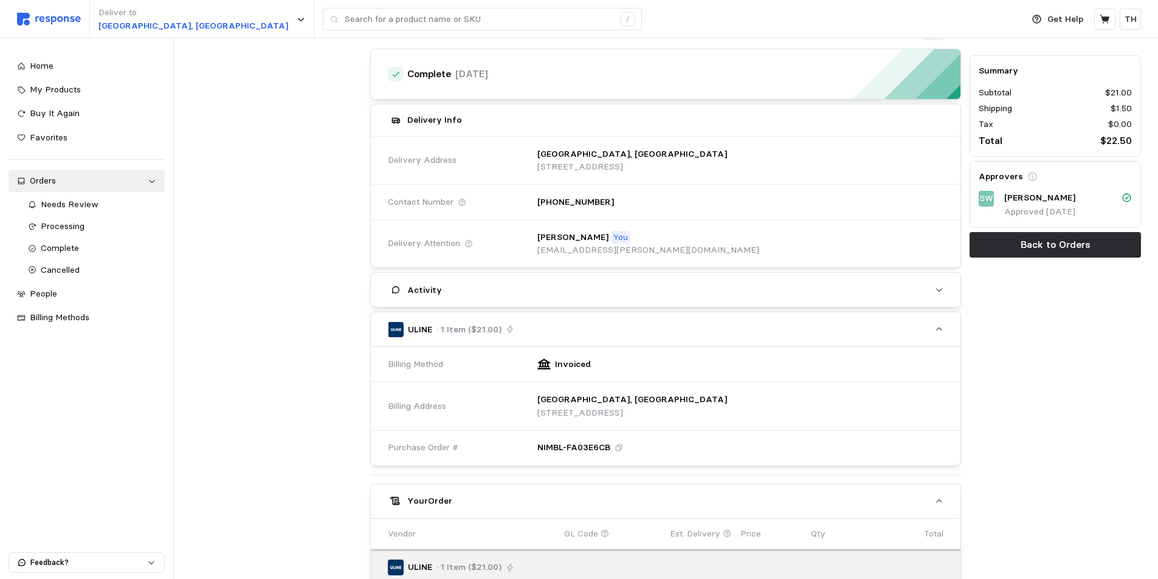
scroll to position [0, 0]
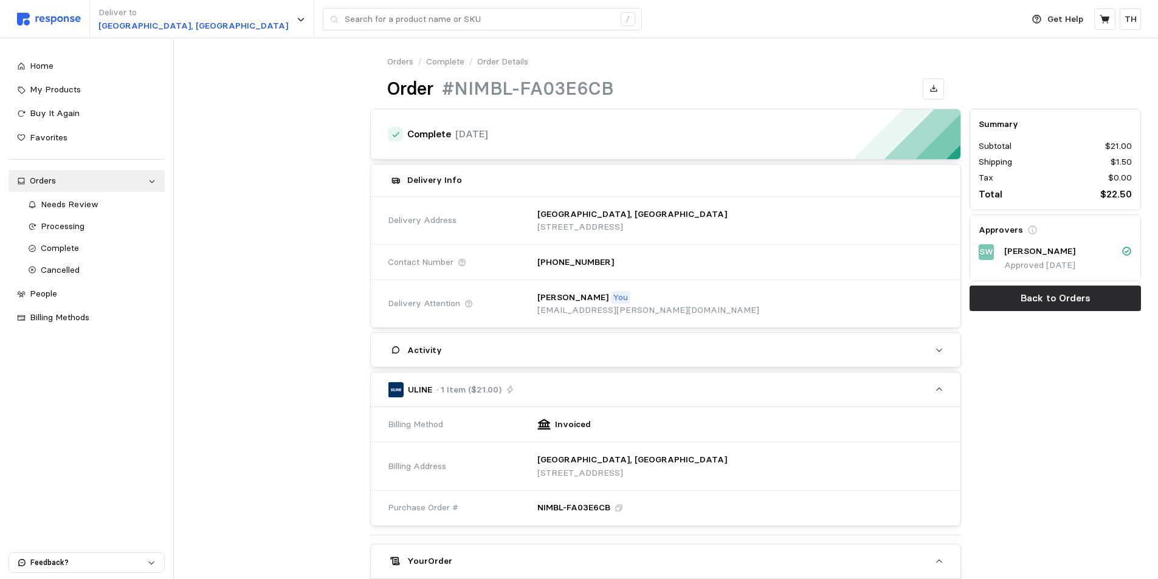
scroll to position [101, 0]
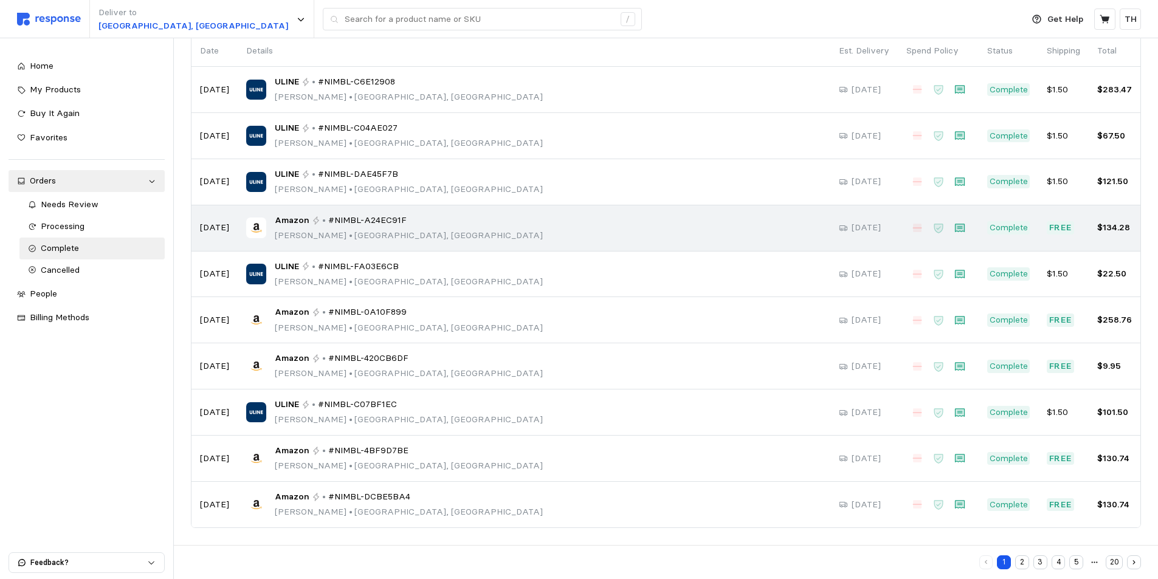
click at [378, 221] on span "#NIMBL-A24EC91F" at bounding box center [367, 220] width 78 height 13
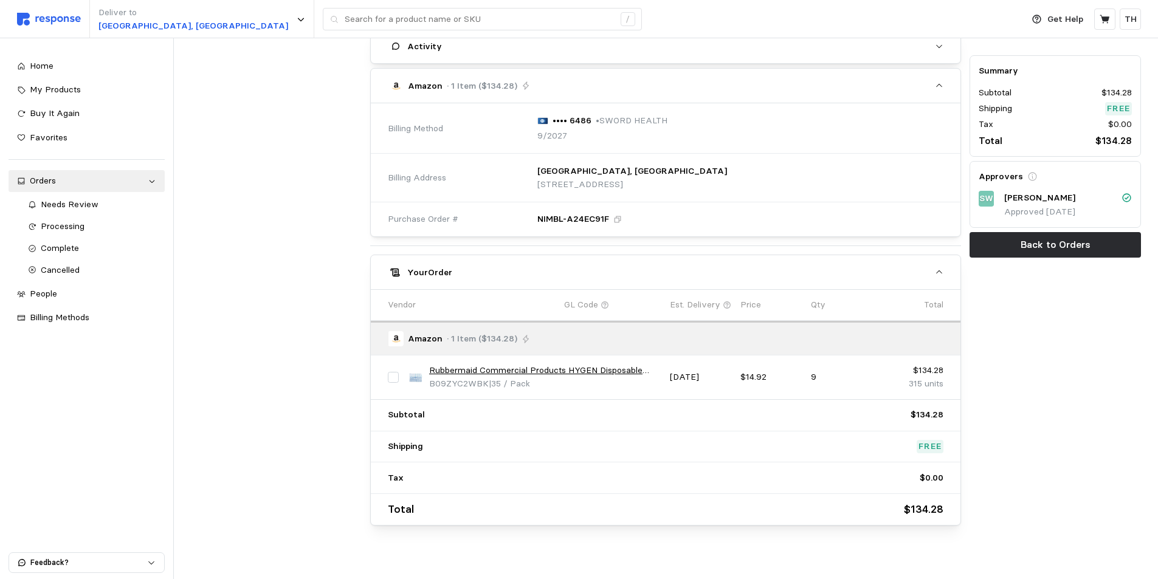
scroll to position [319, 0]
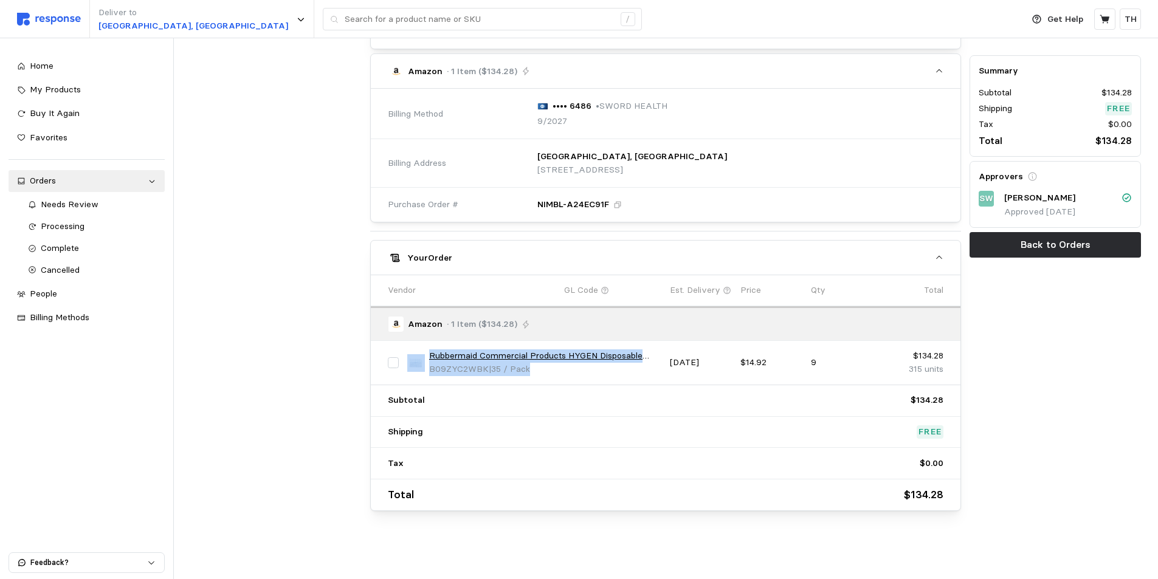
drag, startPoint x: 426, startPoint y: 354, endPoint x: 621, endPoint y: 364, distance: 194.8
click at [621, 364] on div "Rubbermaid Commercial Products HYGEN Disposable Microfiber Cloth/Towel Pack, 35…" at bounding box center [534, 363] width 254 height 26
click at [578, 373] on div "B09ZYC2WBK | 35 / Pack" at bounding box center [545, 369] width 232 height 13
drag, startPoint x: 429, startPoint y: 352, endPoint x: 642, endPoint y: 357, distance: 212.9
click at [642, 357] on link "Rubbermaid Commercial Products HYGEN Disposable Microfiber Cloth/Towel Pack, 35…" at bounding box center [545, 356] width 232 height 13
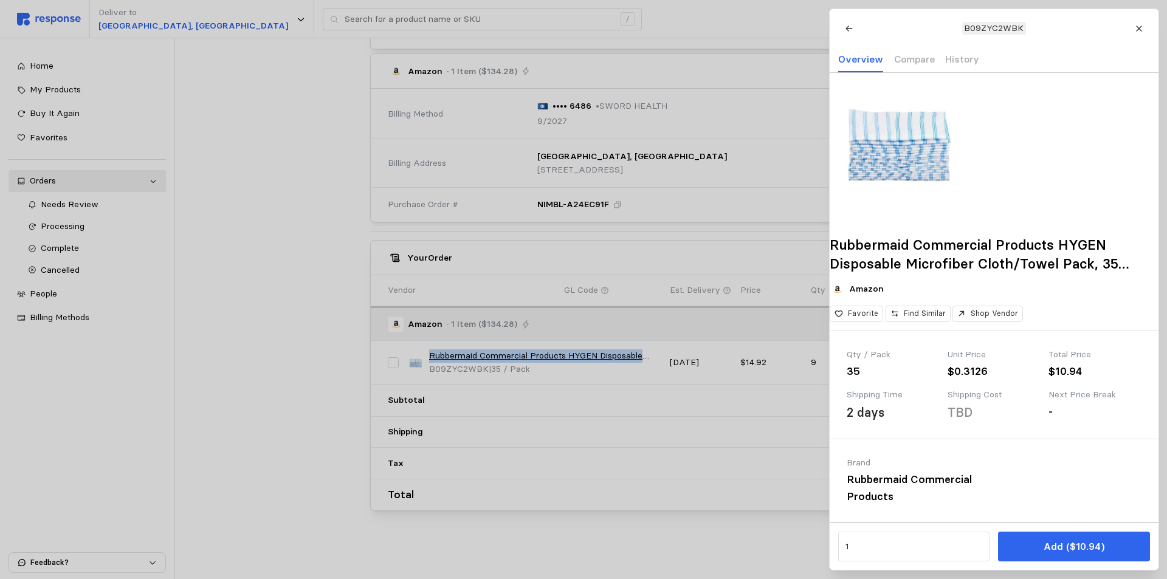
copy link "Rubbermaid Commercial Products HYGEN Disposable"
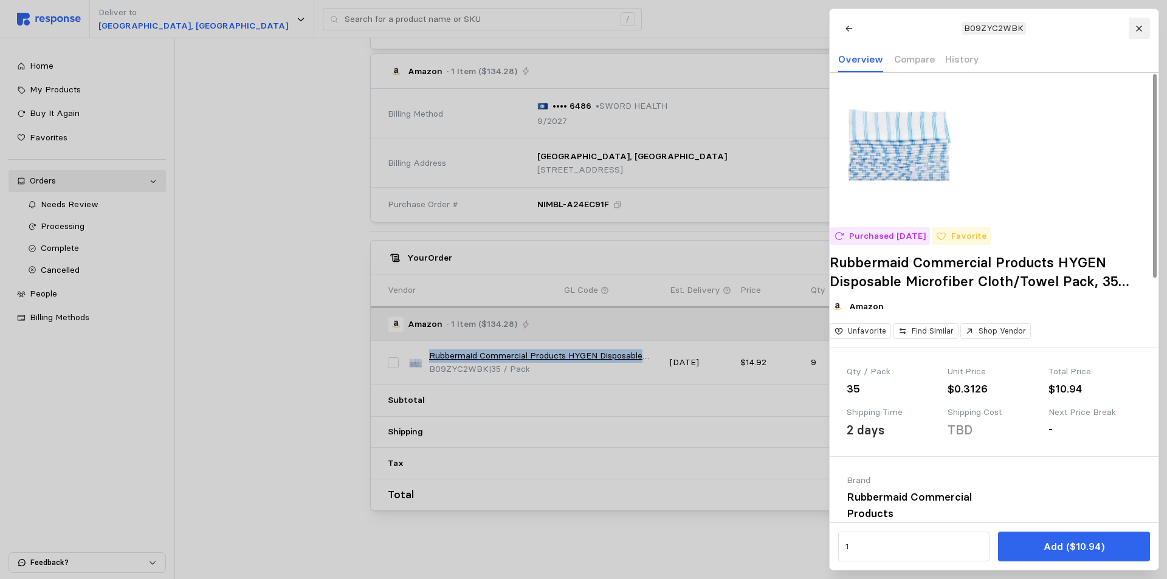
click at [1140, 26] on icon at bounding box center [1139, 28] width 9 height 9
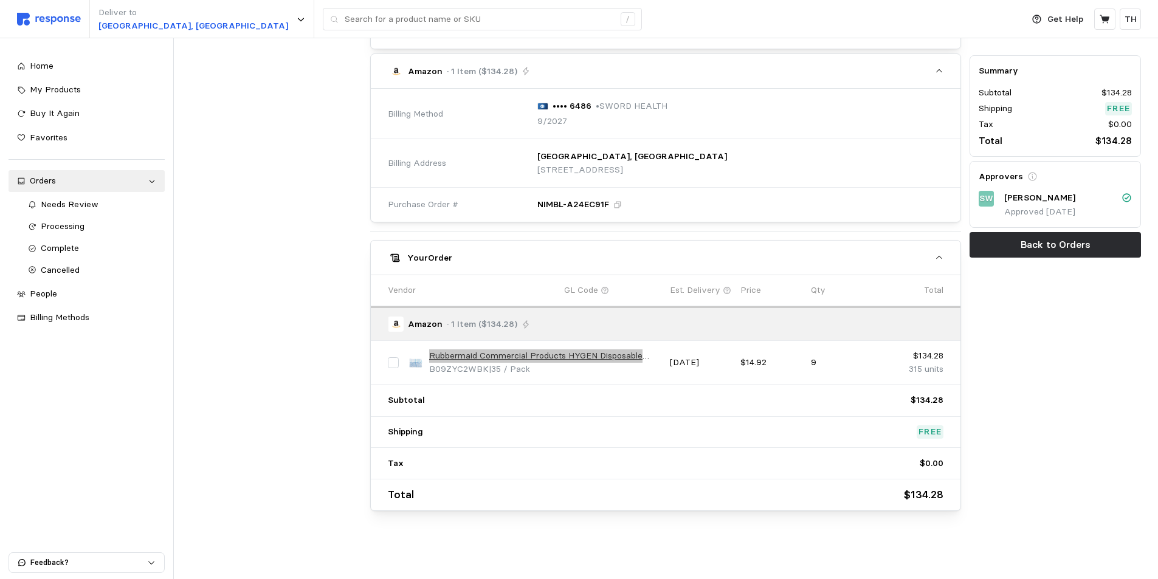
scroll to position [0, 0]
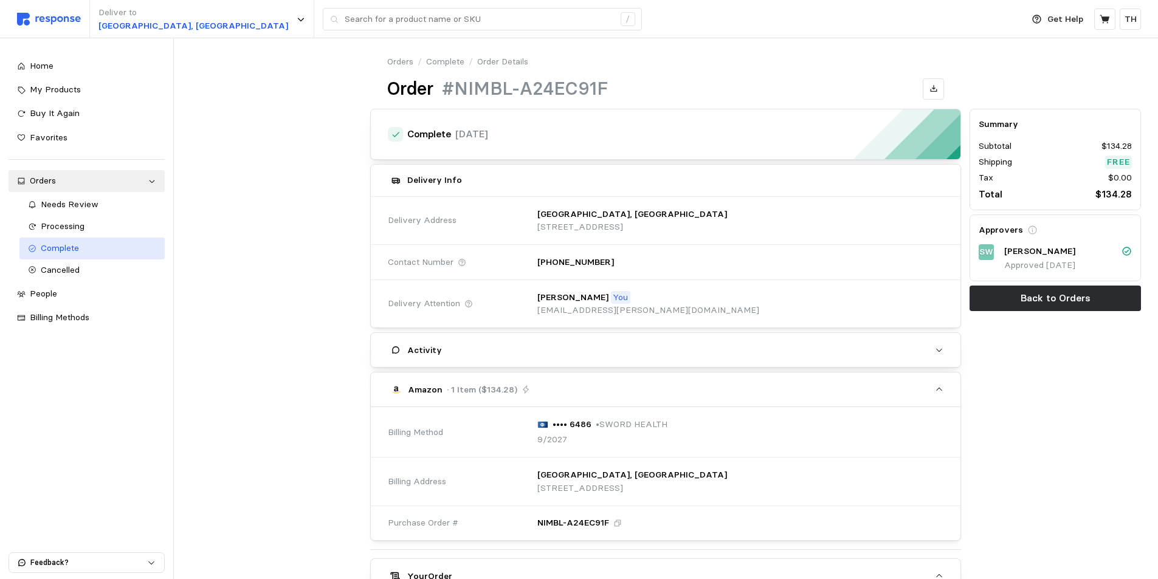
click at [105, 243] on div "Complete" at bounding box center [99, 248] width 116 height 13
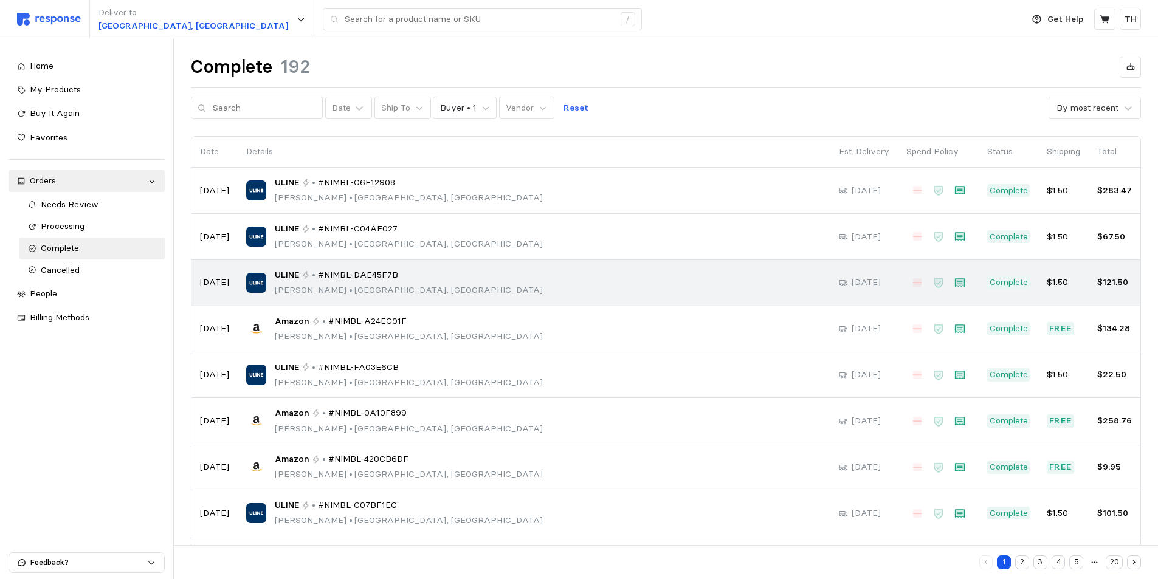
click at [368, 280] on span "#NIMBL-DAE45F7B" at bounding box center [358, 275] width 80 height 13
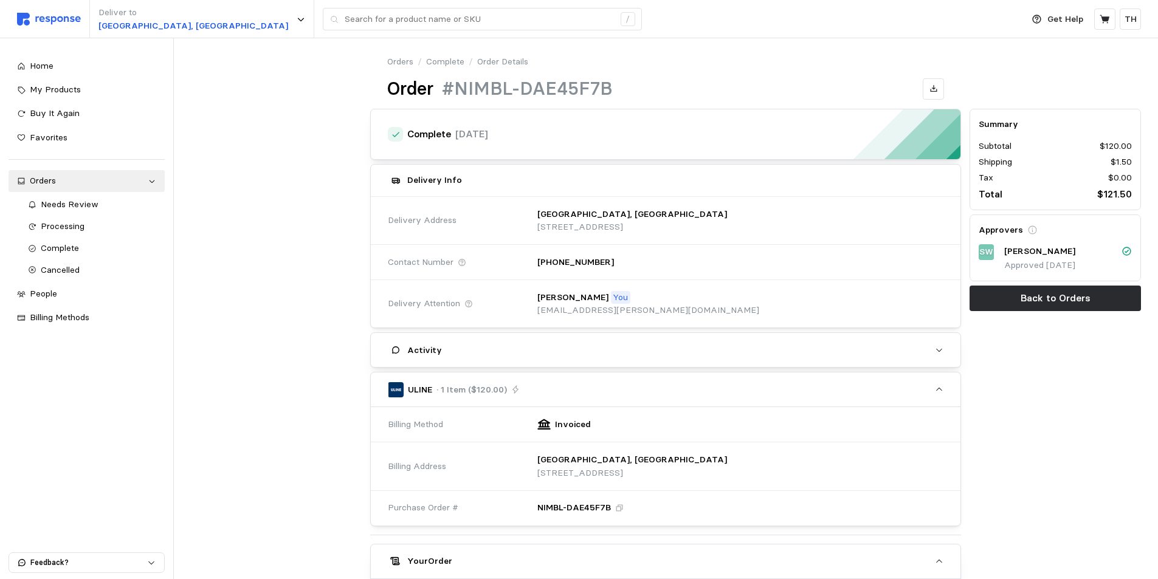
scroll to position [303, 0]
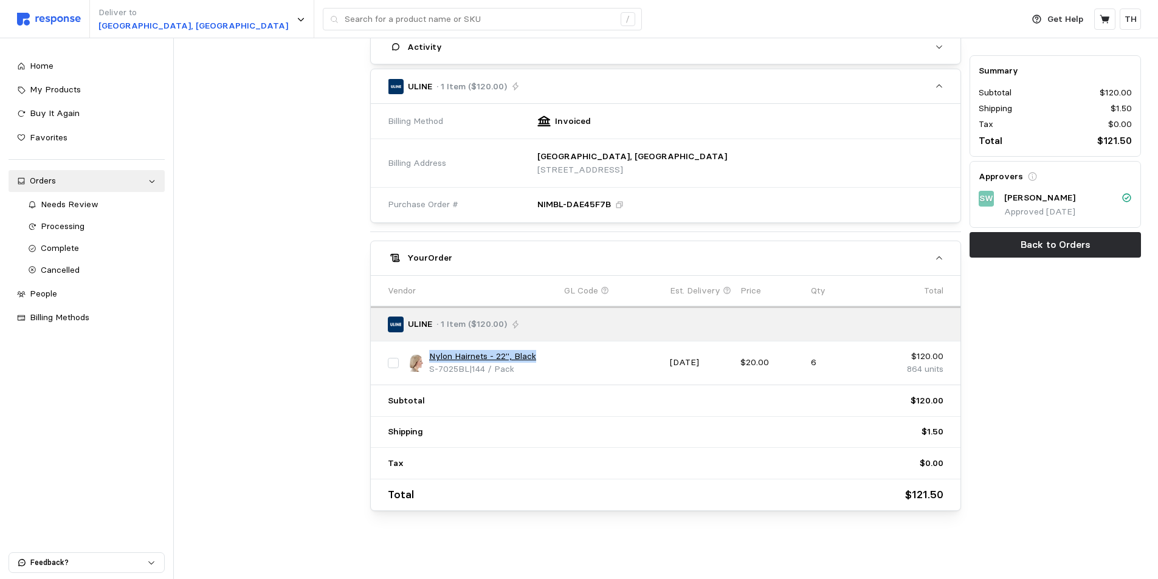
drag, startPoint x: 429, startPoint y: 354, endPoint x: 547, endPoint y: 349, distance: 117.4
click at [547, 349] on div "Nylon Hairnets - 22", Black S-7025BL | 144 / Pack" at bounding box center [534, 363] width 263 height 35
copy link "Nylon Hairnets - 22", Black"
click at [66, 249] on span "Complete" at bounding box center [60, 248] width 38 height 11
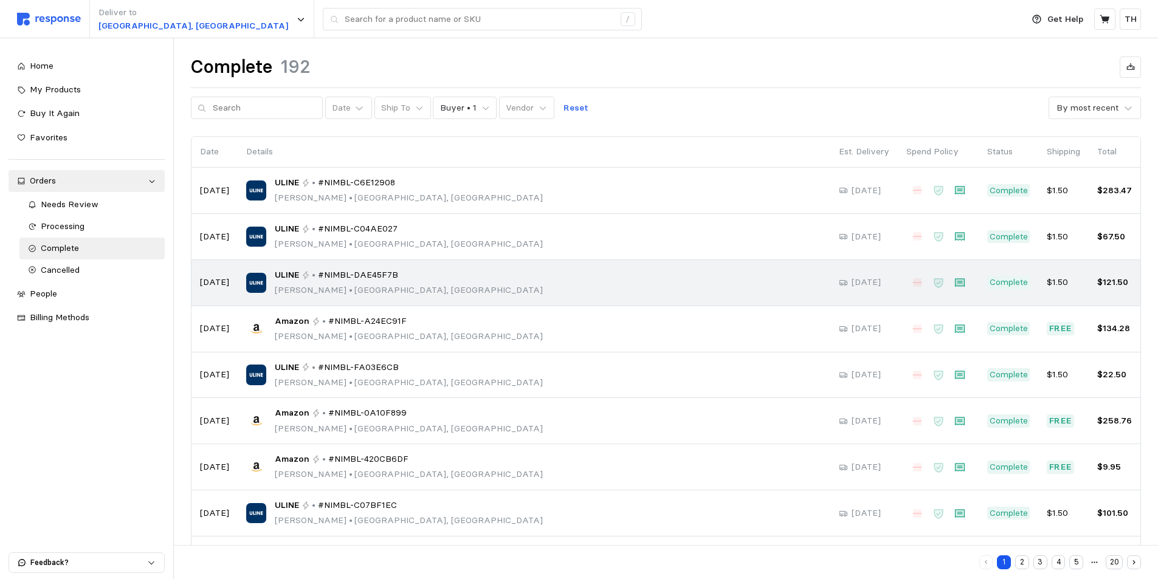
click at [532, 260] on td "ULINE • #NIMBL-DAE45F7B [PERSON_NAME] • [GEOGRAPHIC_DATA], [GEOGRAPHIC_DATA]" at bounding box center [534, 283] width 593 height 46
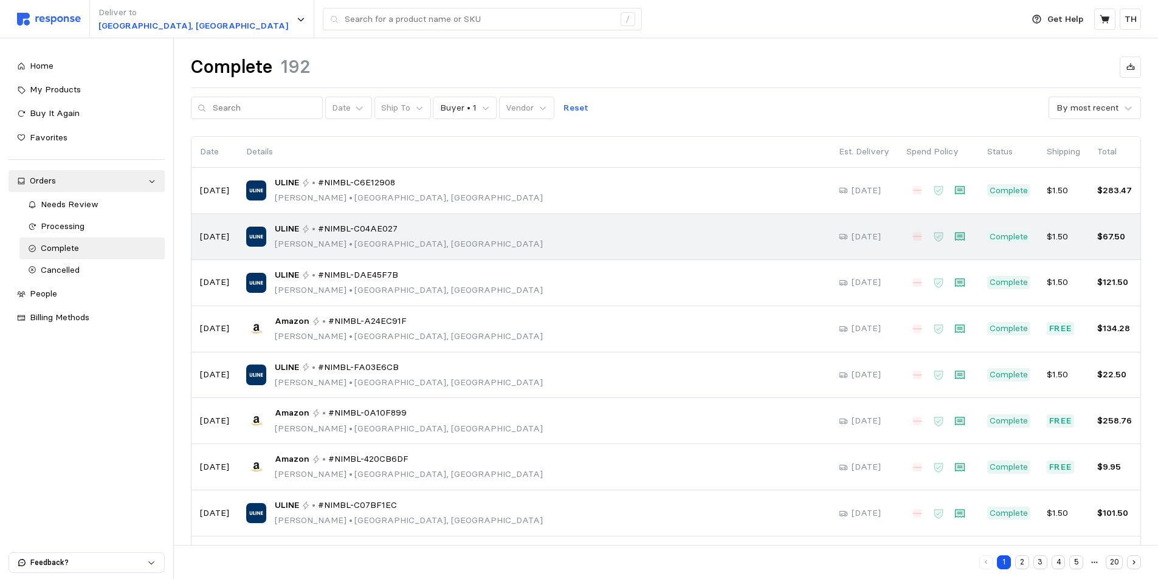
click at [443, 240] on div "ULINE • #NIMBL-C04AE027 [PERSON_NAME] • [GEOGRAPHIC_DATA], [GEOGRAPHIC_DATA]" at bounding box center [534, 237] width 576 height 29
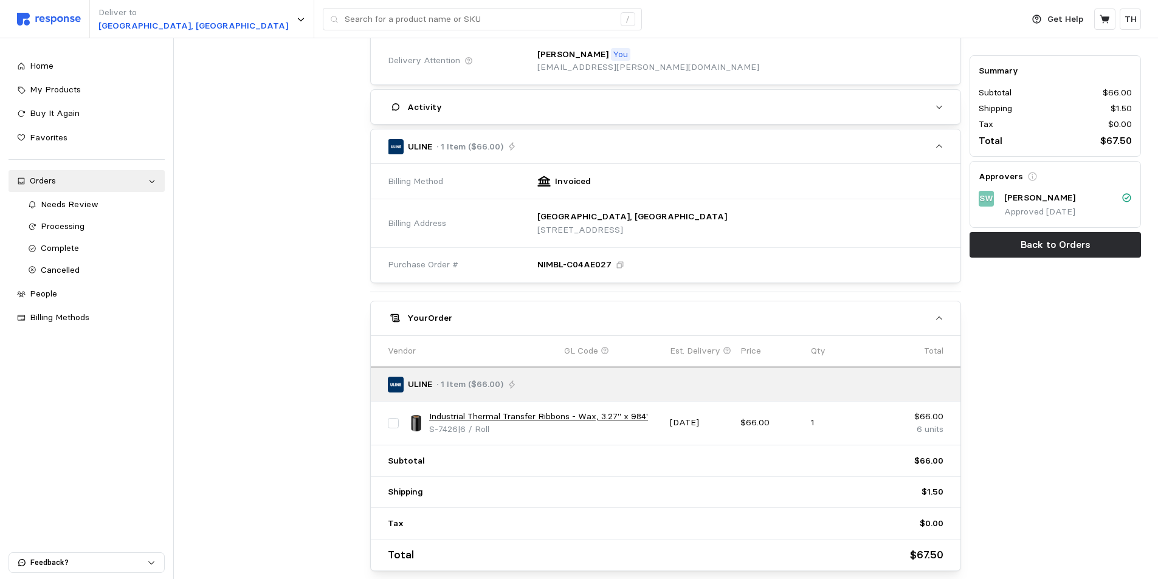
scroll to position [303, 0]
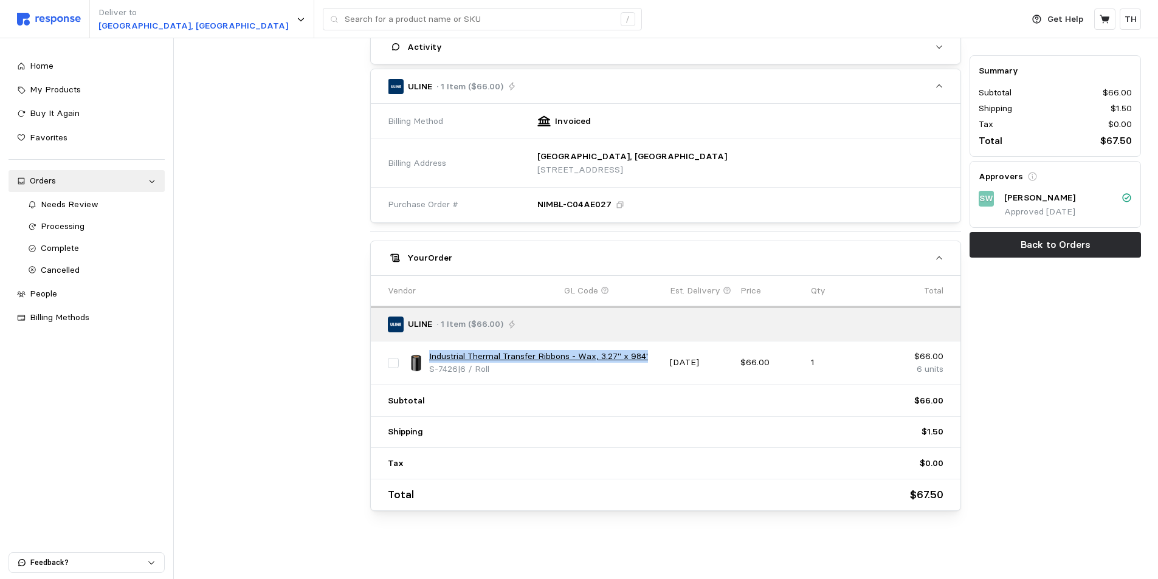
drag, startPoint x: 428, startPoint y: 354, endPoint x: 651, endPoint y: 353, distance: 222.5
click at [651, 353] on div "Industrial Thermal Transfer Ribbons - Wax, 3.27" x 984' S-7426 | 6 / Roll" at bounding box center [534, 363] width 254 height 26
copy link "Industrial Thermal Transfer Ribbons - Wax, 3.27" x 984'"
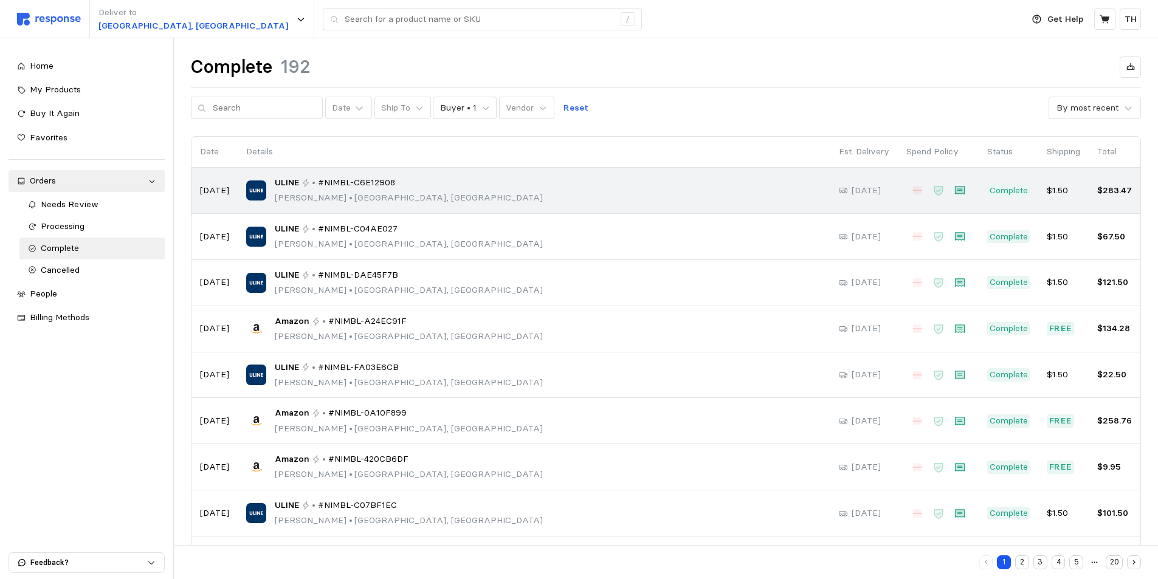
click at [300, 190] on div "ULINE • #NIMBL-C6E12908 [PERSON_NAME] • [GEOGRAPHIC_DATA], [GEOGRAPHIC_DATA]" at bounding box center [409, 190] width 268 height 29
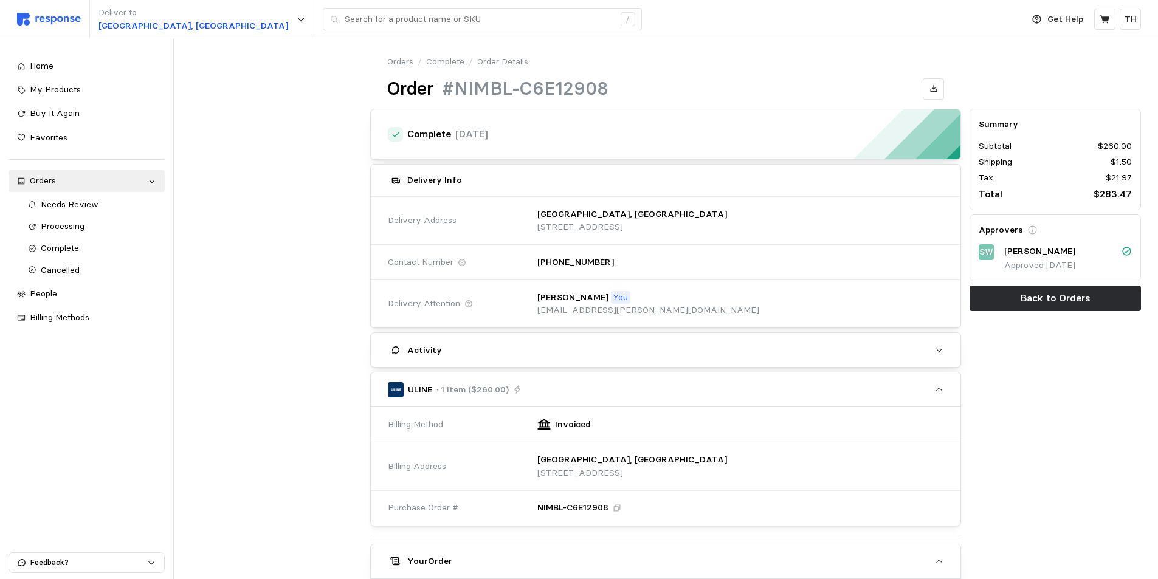
scroll to position [303, 0]
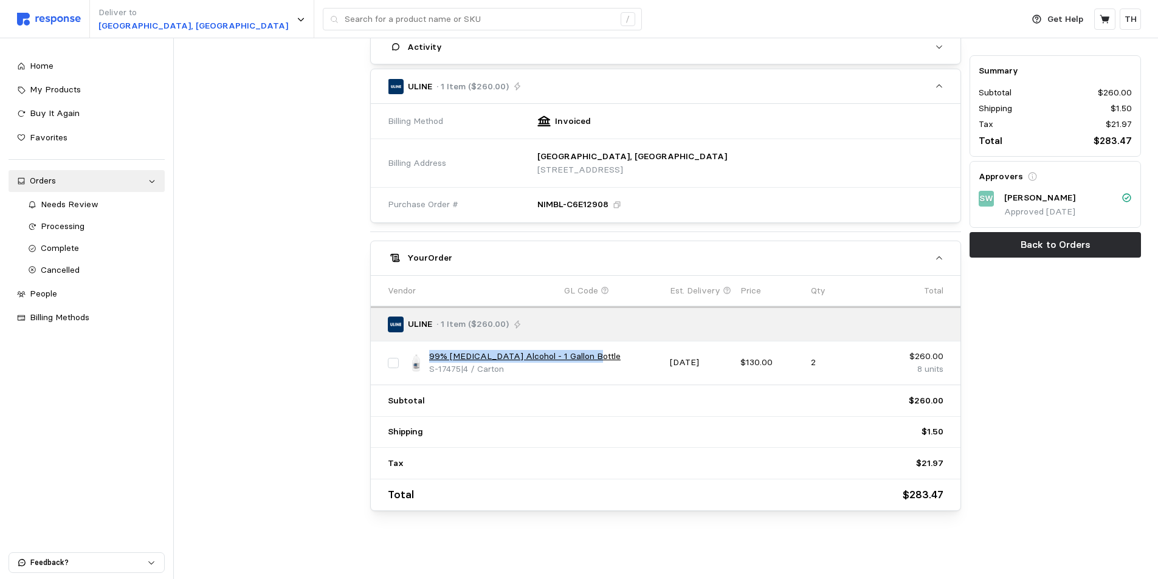
drag, startPoint x: 429, startPoint y: 354, endPoint x: 587, endPoint y: 352, distance: 158.1
click at [585, 353] on div "99% [MEDICAL_DATA] Alcohol - 1 Gallon Bottle S-17475 | 4 / [GEOGRAPHIC_DATA]" at bounding box center [534, 363] width 254 height 26
copy link "99% [MEDICAL_DATA] Alcohol - 1 Gallon Bottle"
